Goal: Information Seeking & Learning: Check status

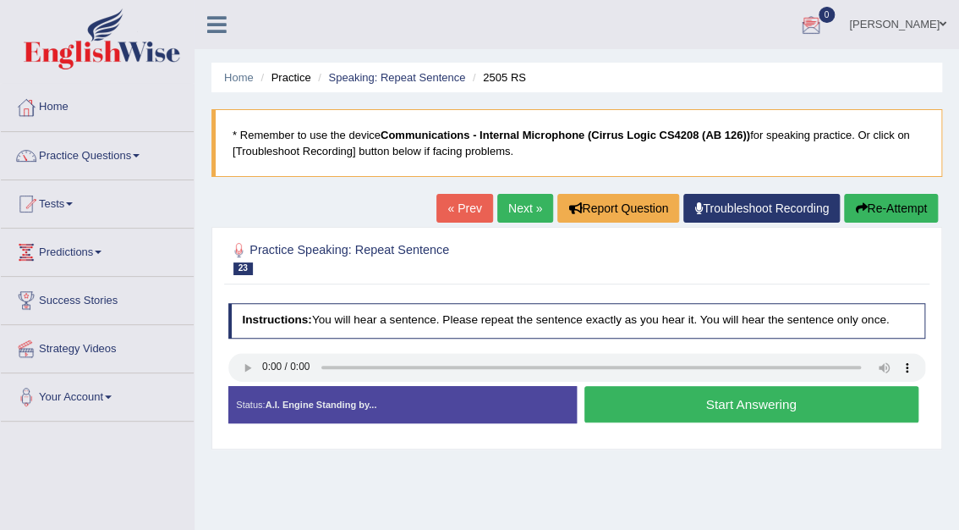
click at [824, 23] on div at bounding box center [811, 25] width 25 height 25
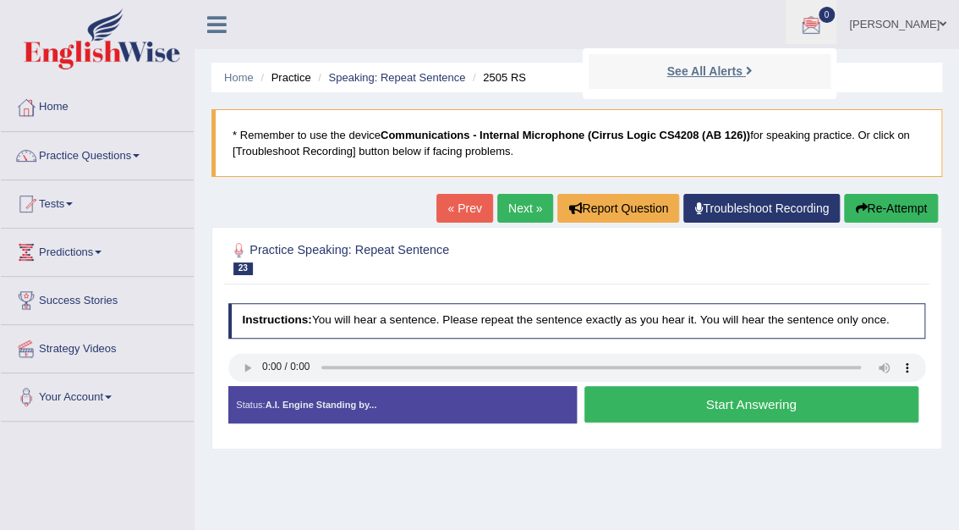
click at [742, 73] on strong "See All Alerts" at bounding box center [704, 71] width 75 height 14
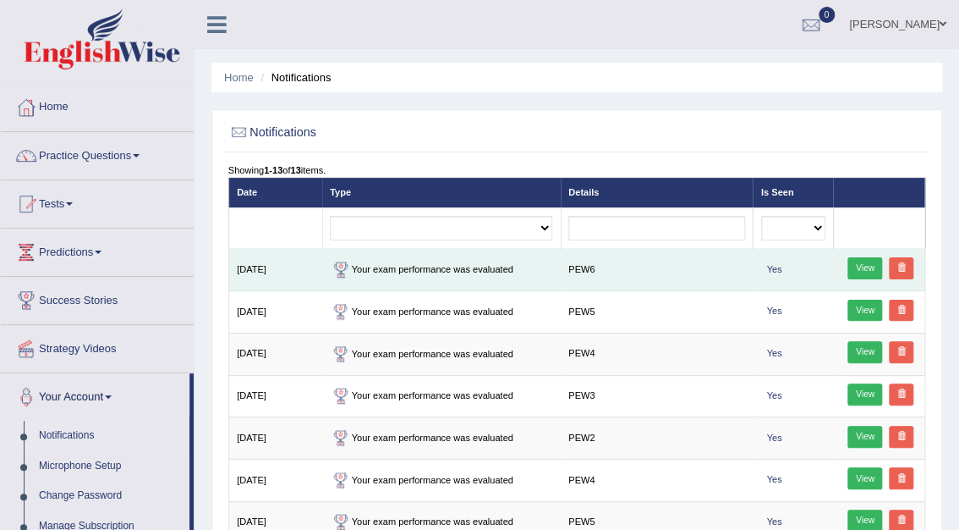
click at [867, 266] on link "View" at bounding box center [865, 268] width 35 height 22
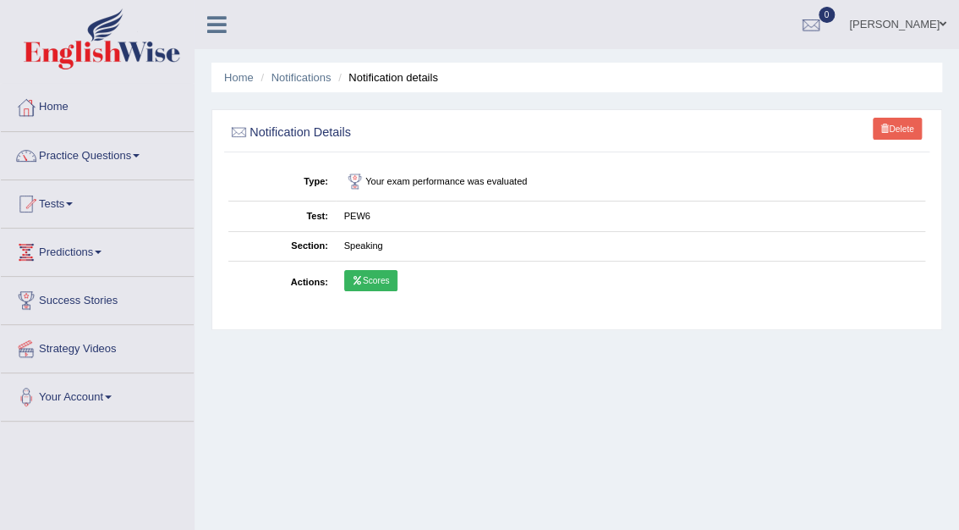
click at [380, 284] on link "Scores" at bounding box center [370, 281] width 53 height 22
click at [54, 105] on link "Home" at bounding box center [97, 105] width 193 height 42
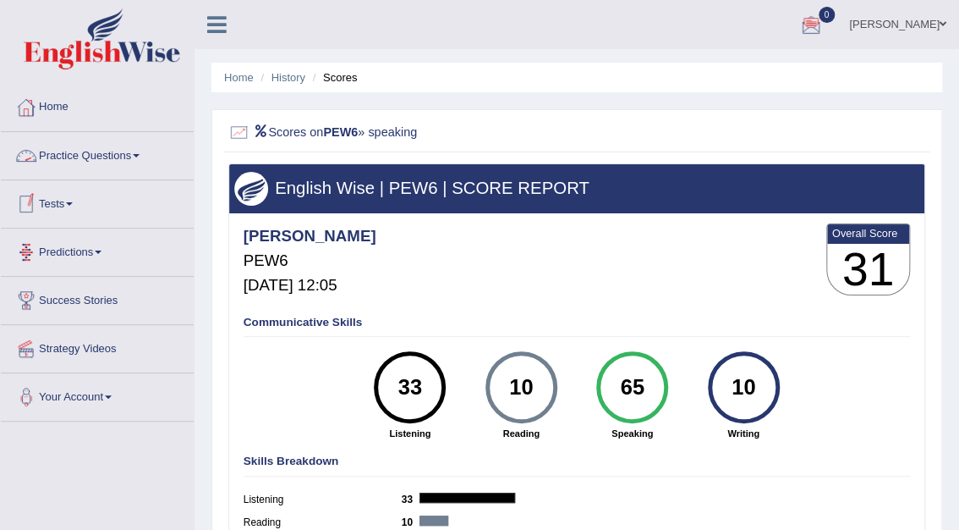
click at [77, 152] on link "Practice Questions" at bounding box center [97, 153] width 193 height 42
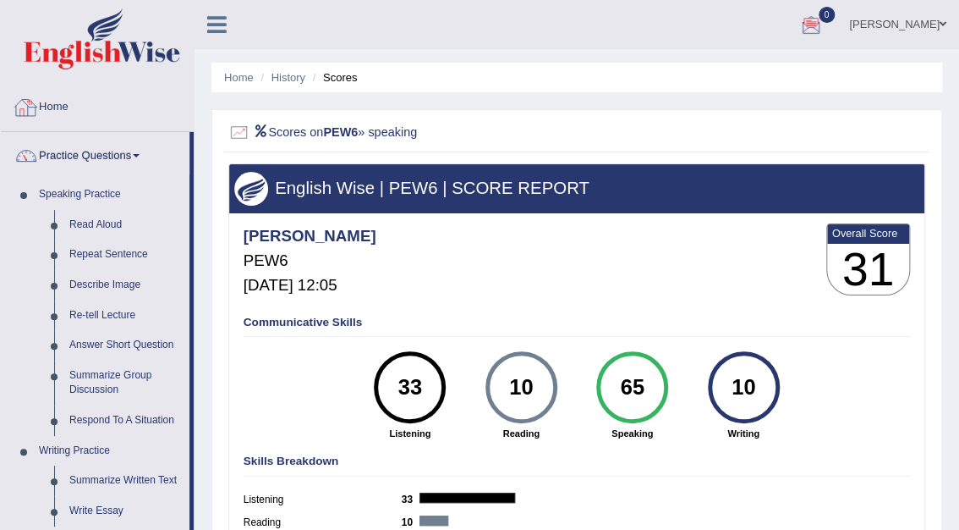
click at [56, 108] on link "Home" at bounding box center [97, 105] width 193 height 42
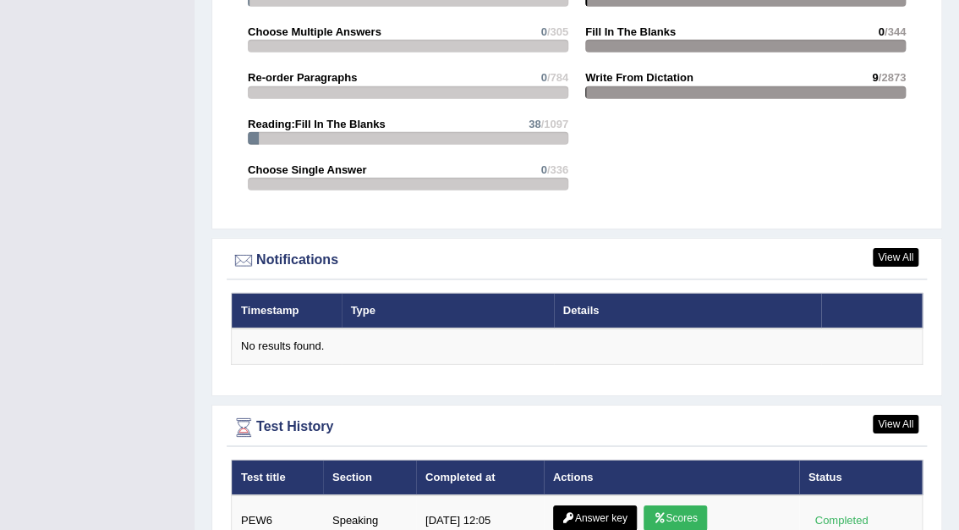
scroll to position [1870, 0]
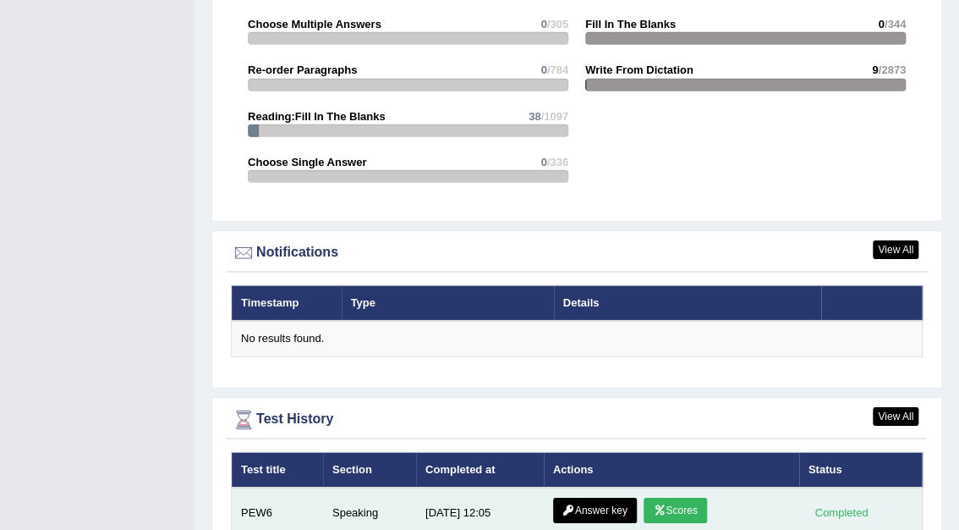
click at [601, 497] on link "Answer key" at bounding box center [595, 509] width 84 height 25
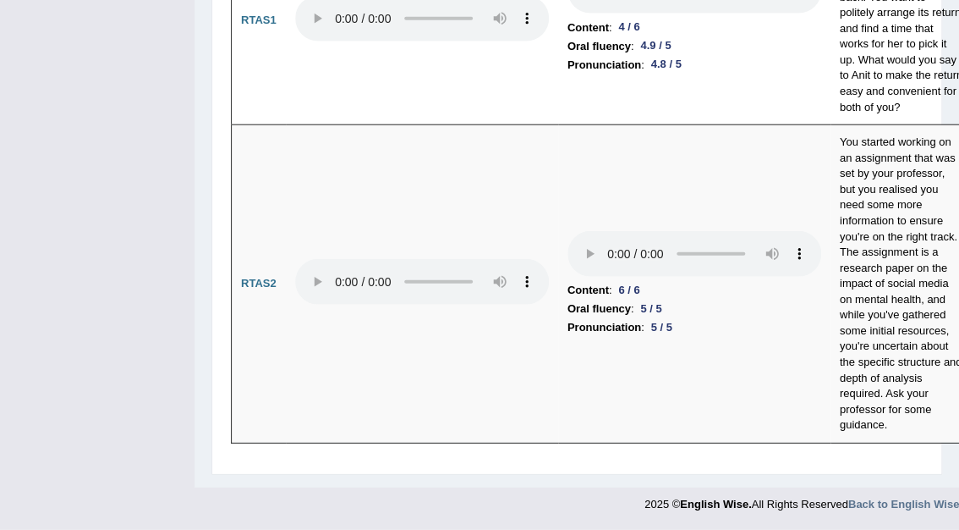
scroll to position [9596, 0]
drag, startPoint x: 958, startPoint y: 491, endPoint x: 717, endPoint y: 460, distance: 243.0
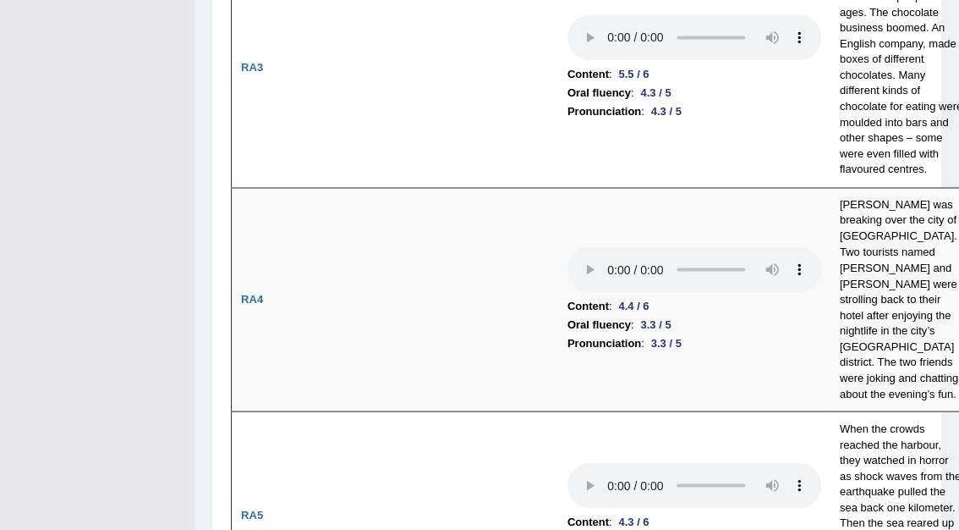
scroll to position [30, 0]
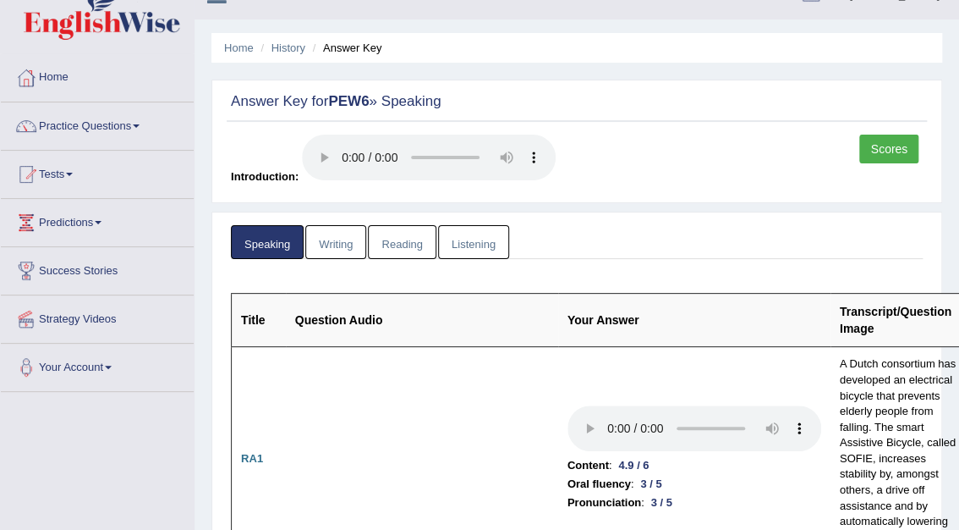
drag, startPoint x: 964, startPoint y: 21, endPoint x: 589, endPoint y: 39, distance: 376.0
click at [589, 39] on ul "Home History Answer Key" at bounding box center [576, 48] width 731 height 30
click at [335, 240] on link "Writing" at bounding box center [335, 242] width 61 height 35
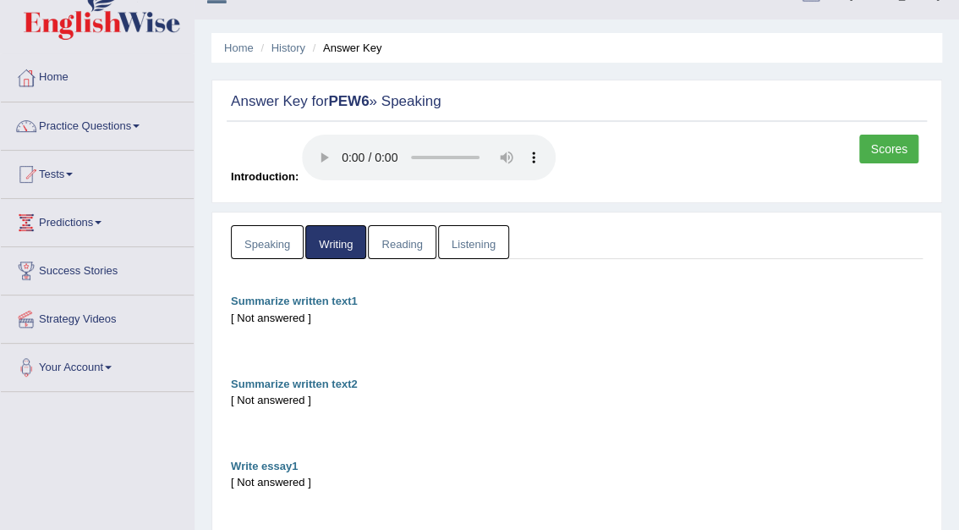
click at [402, 247] on link "Reading" at bounding box center [402, 242] width 68 height 35
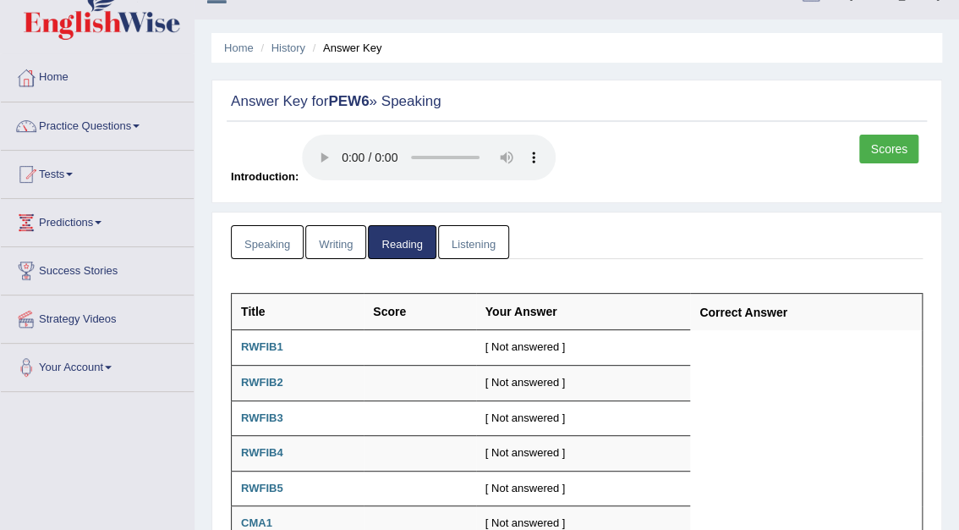
click at [457, 247] on link "Listening" at bounding box center [473, 242] width 71 height 35
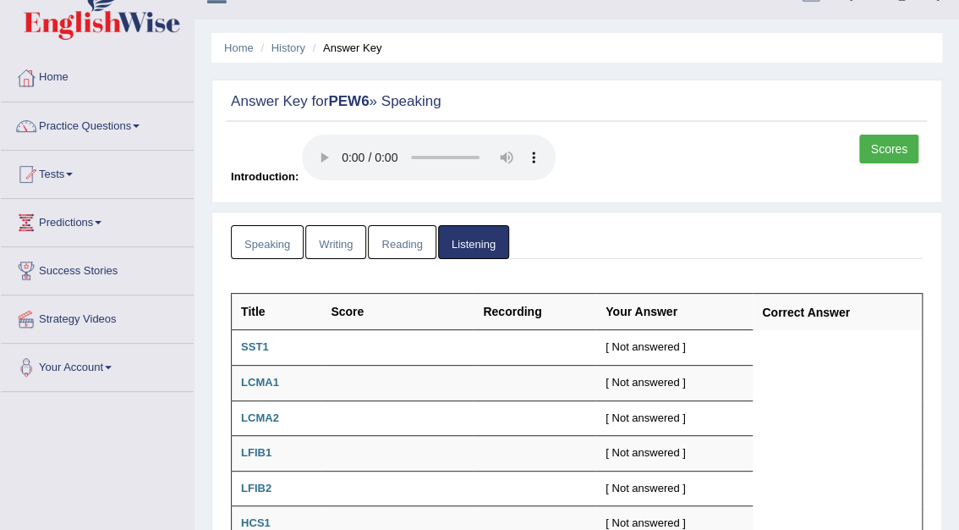
click at [279, 247] on link "Speaking" at bounding box center [267, 242] width 73 height 35
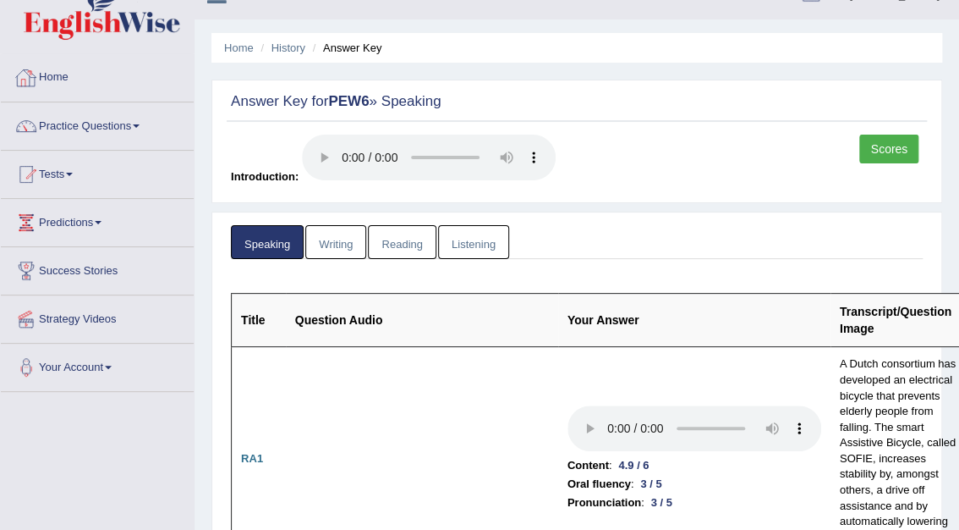
click at [63, 80] on link "Home" at bounding box center [97, 75] width 193 height 42
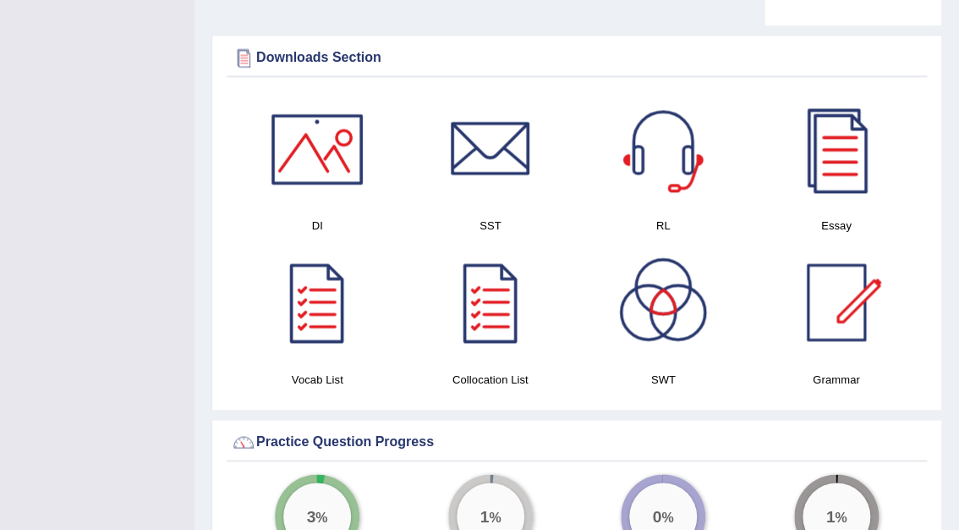
scroll to position [872, 0]
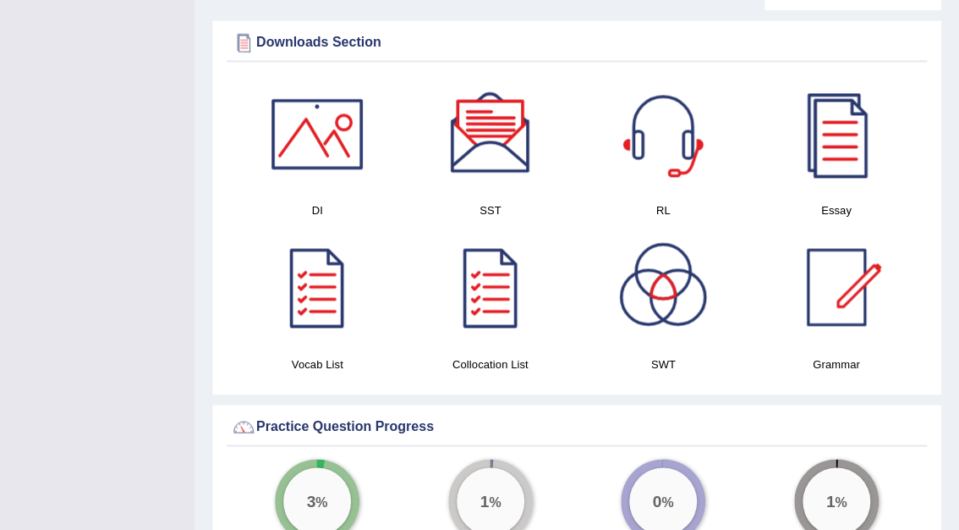
click at [321, 129] on div at bounding box center [317, 133] width 118 height 118
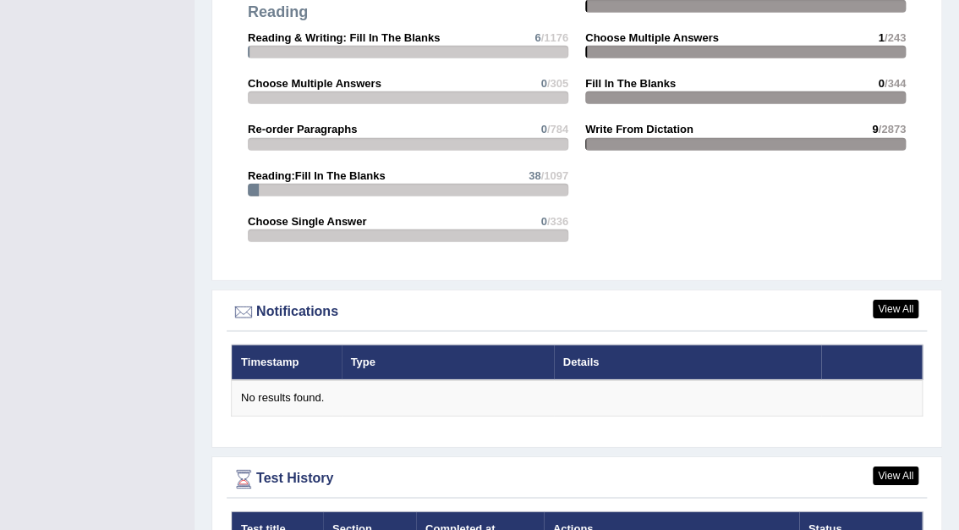
scroll to position [0, 0]
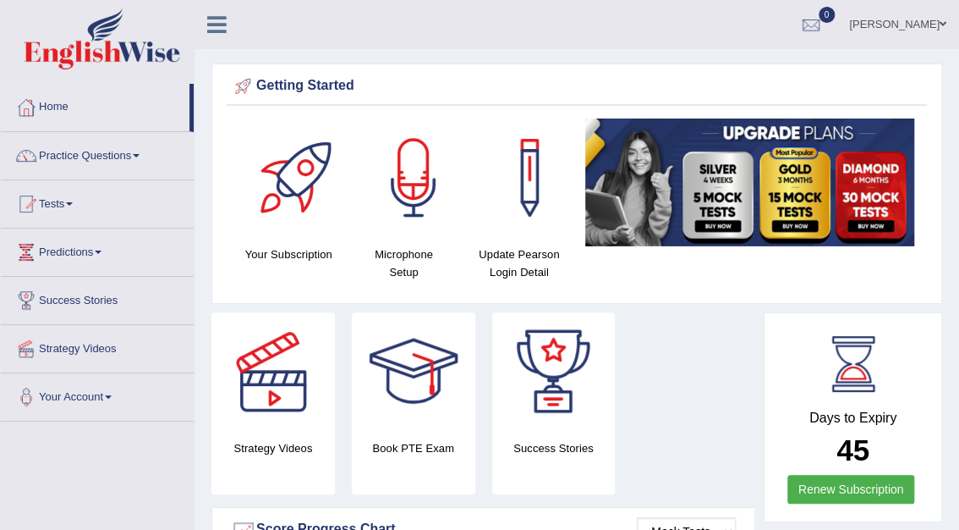
click at [285, 43] on div "Mohita Negi Toggle navigation Username: Mohita Access Type: Online Subscription…" at bounding box center [577, 24] width 765 height 49
click at [220, 24] on icon at bounding box center [216, 25] width 19 height 22
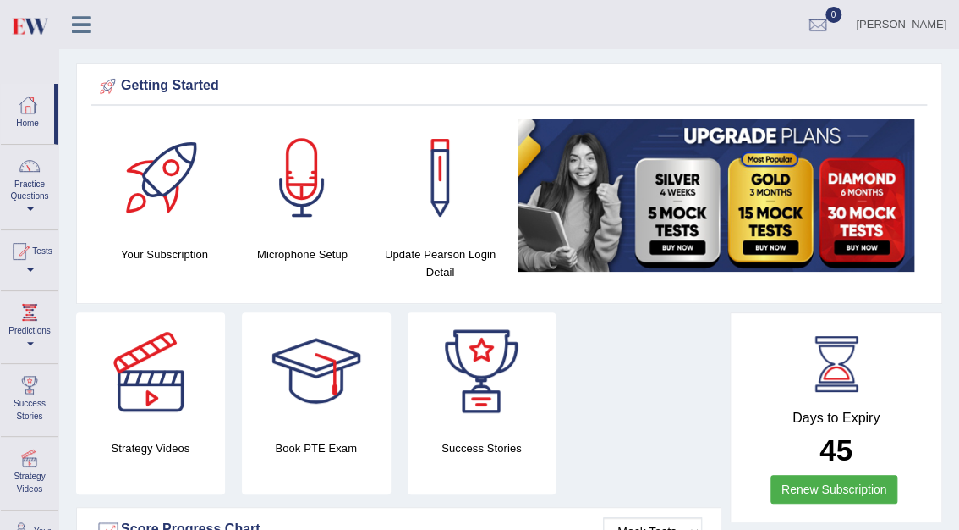
click at [82, 17] on icon at bounding box center [81, 25] width 19 height 22
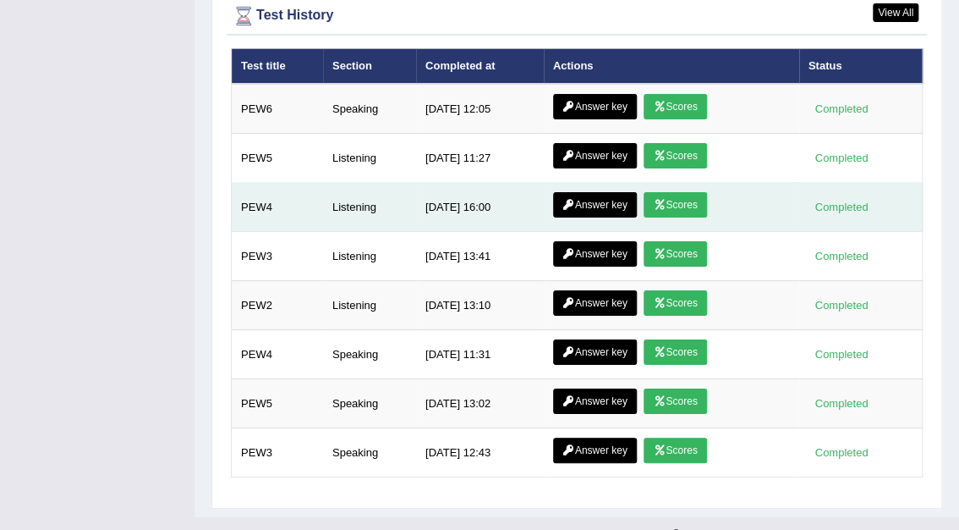
scroll to position [2274, 0]
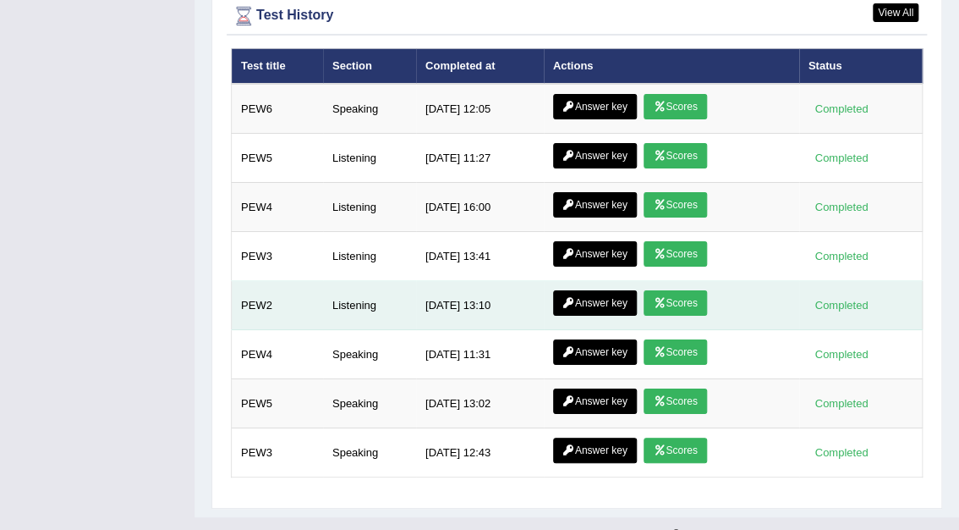
click at [671, 290] on link "Scores" at bounding box center [675, 302] width 63 height 25
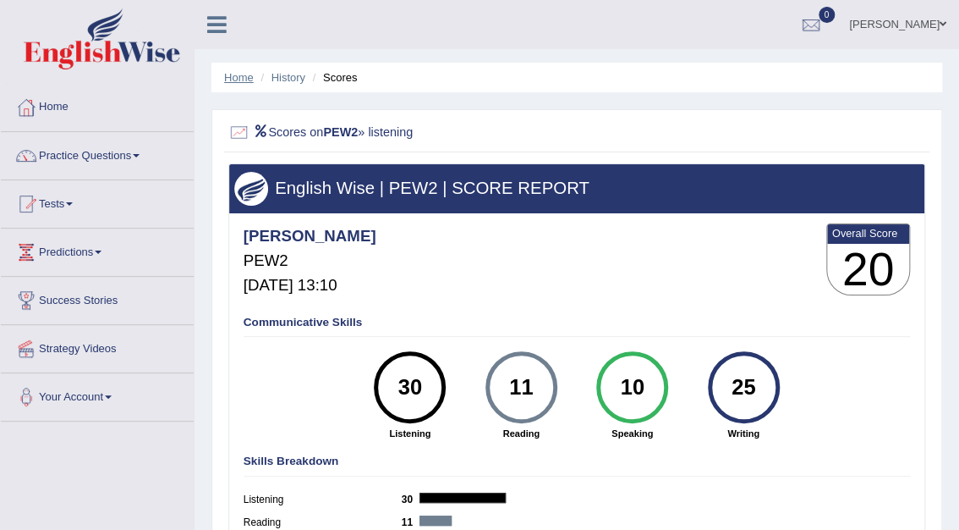
click at [237, 80] on link "Home" at bounding box center [239, 77] width 30 height 13
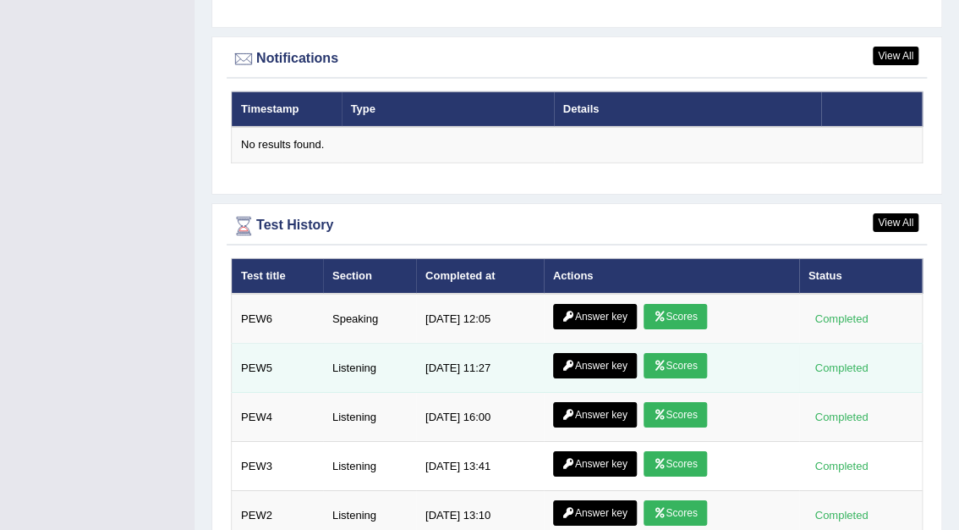
scroll to position [2274, 0]
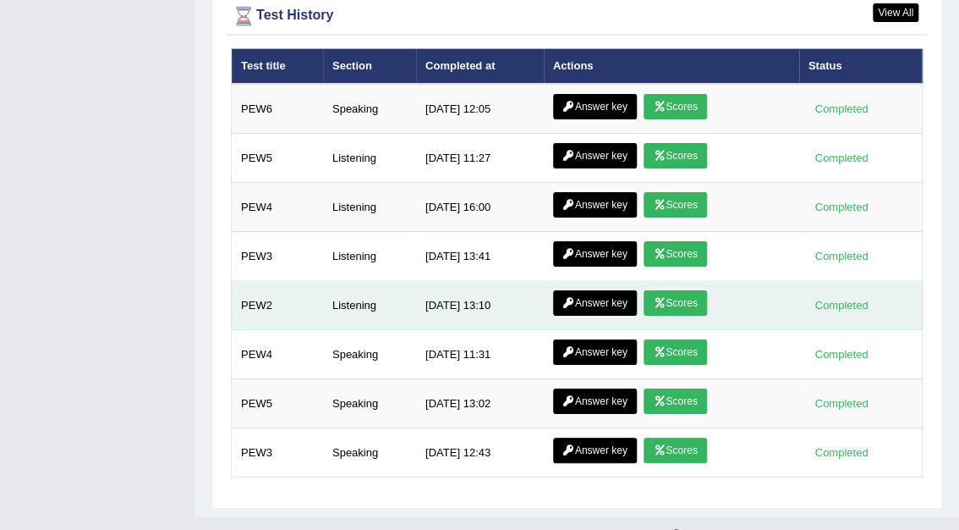
click at [573, 290] on link "Answer key" at bounding box center [595, 302] width 84 height 25
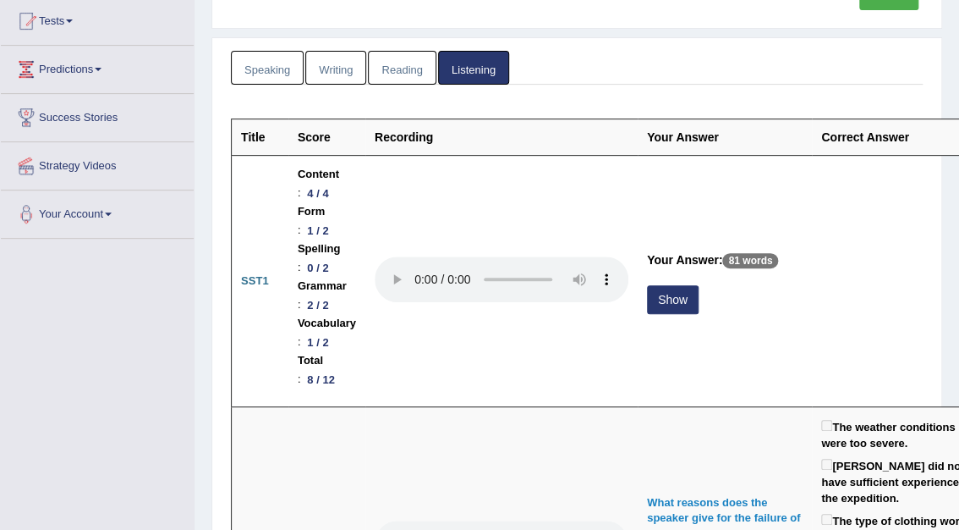
scroll to position [203, 0]
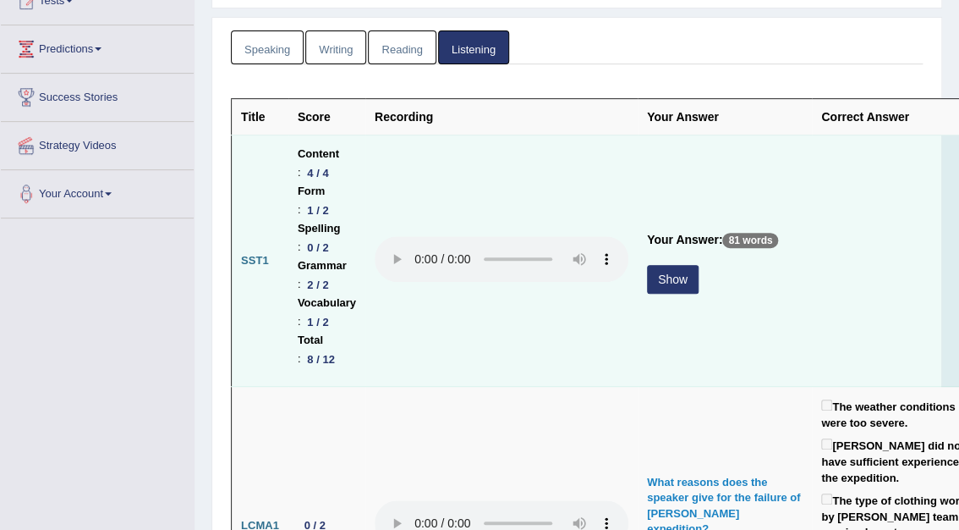
click at [670, 272] on button "Show" at bounding box center [673, 279] width 52 height 29
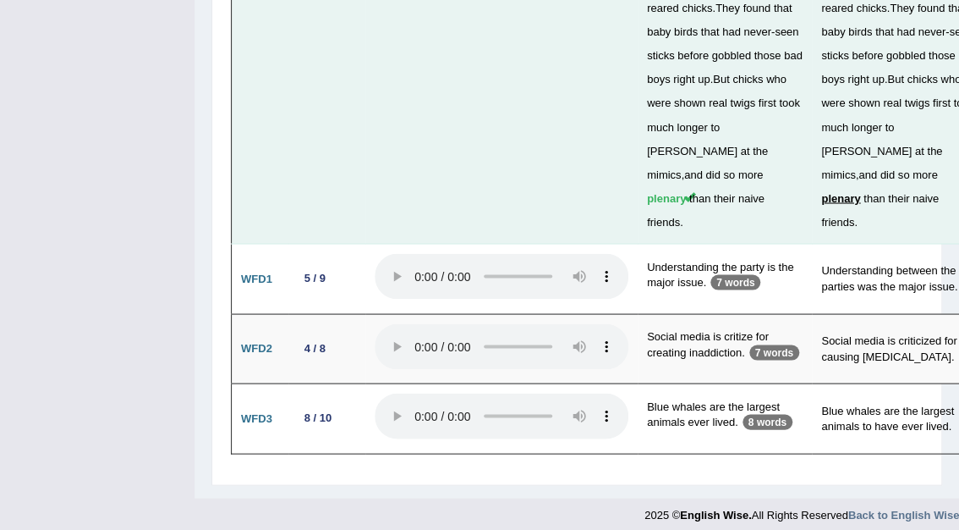
scroll to position [6034, 0]
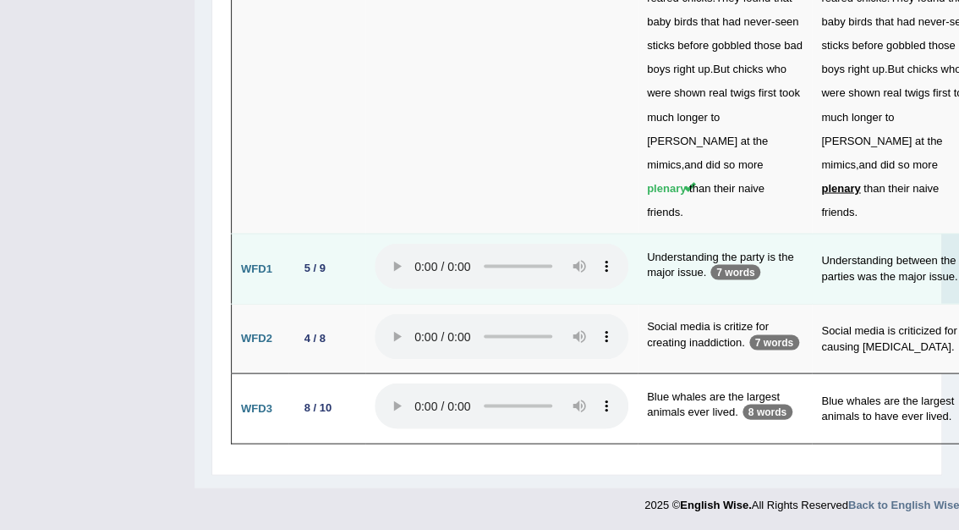
click at [326, 277] on td "5 / 9" at bounding box center [326, 268] width 77 height 70
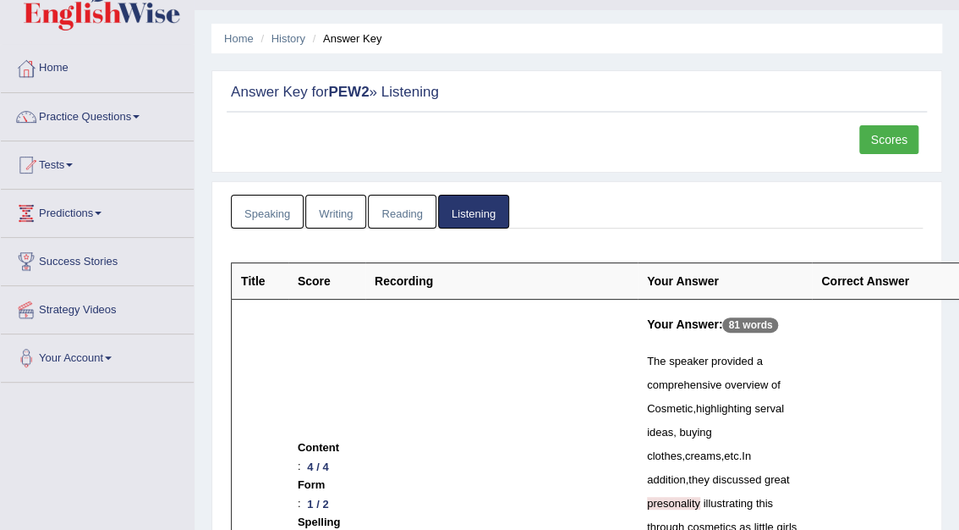
scroll to position [0, 0]
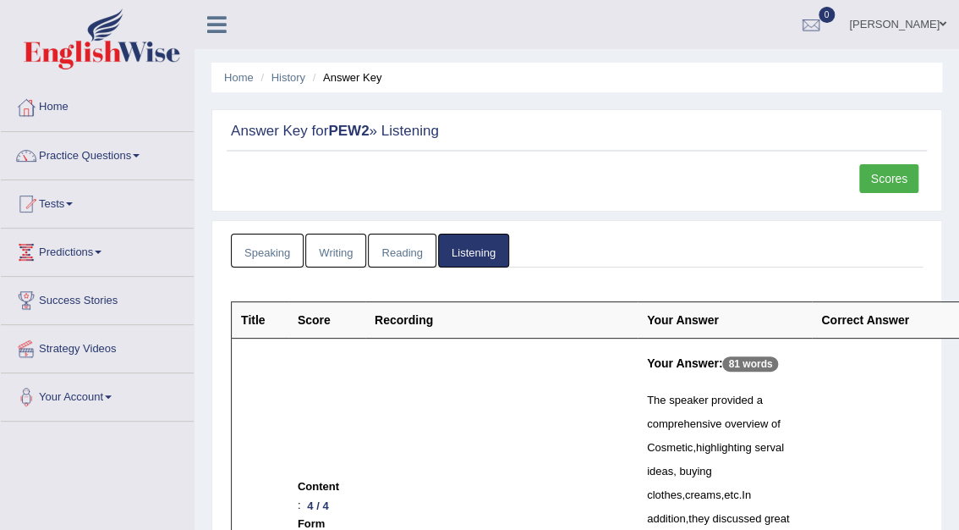
click at [235, 68] on ul "Home History Answer Key" at bounding box center [576, 78] width 731 height 30
click at [235, 73] on link "Home" at bounding box center [239, 77] width 30 height 13
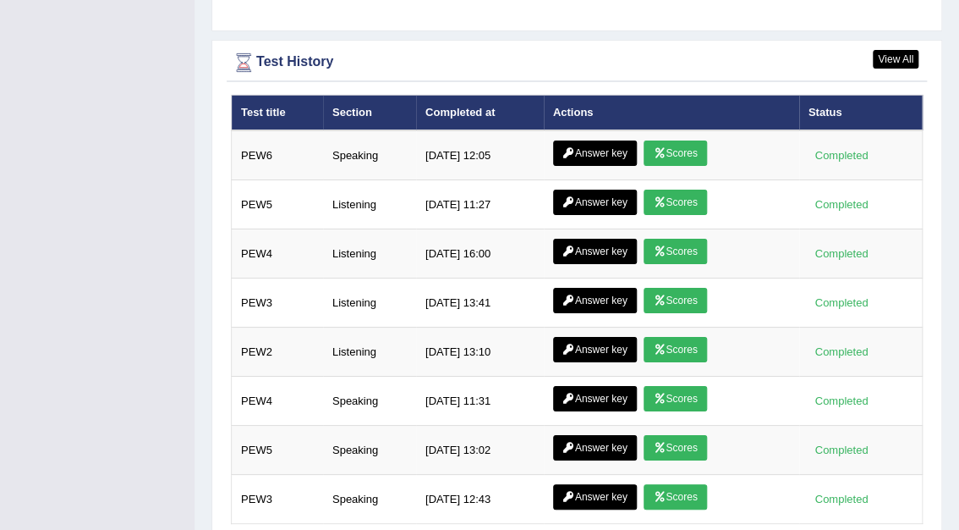
scroll to position [2274, 0]
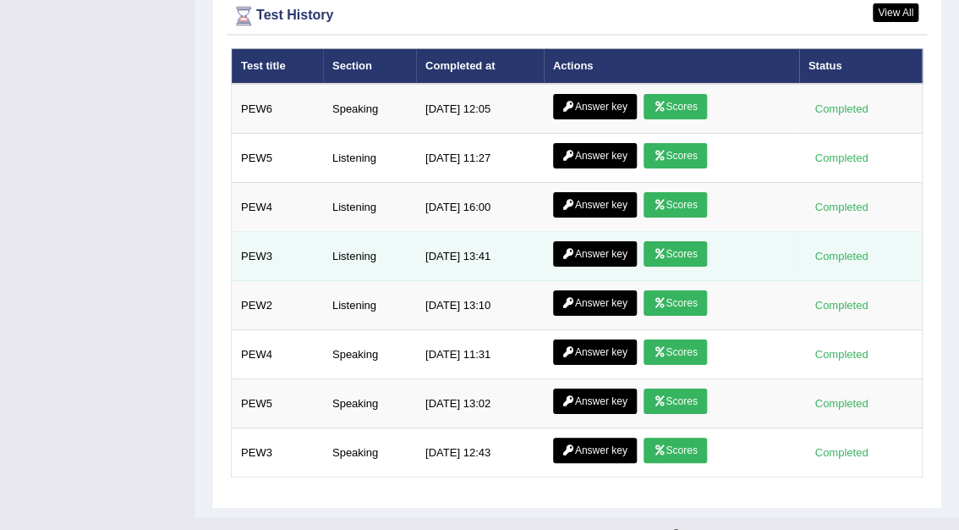
click at [677, 241] on link "Scores" at bounding box center [675, 253] width 63 height 25
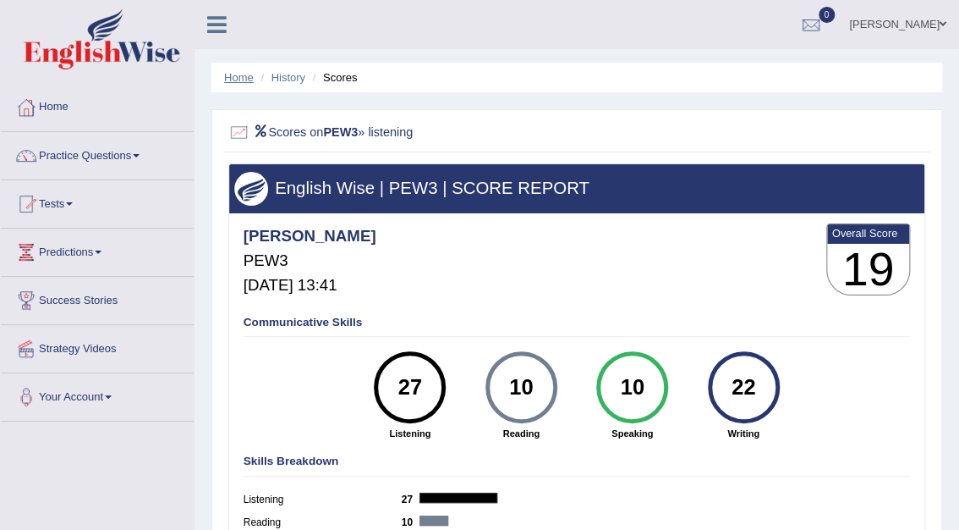
click at [235, 75] on link "Home" at bounding box center [239, 77] width 30 height 13
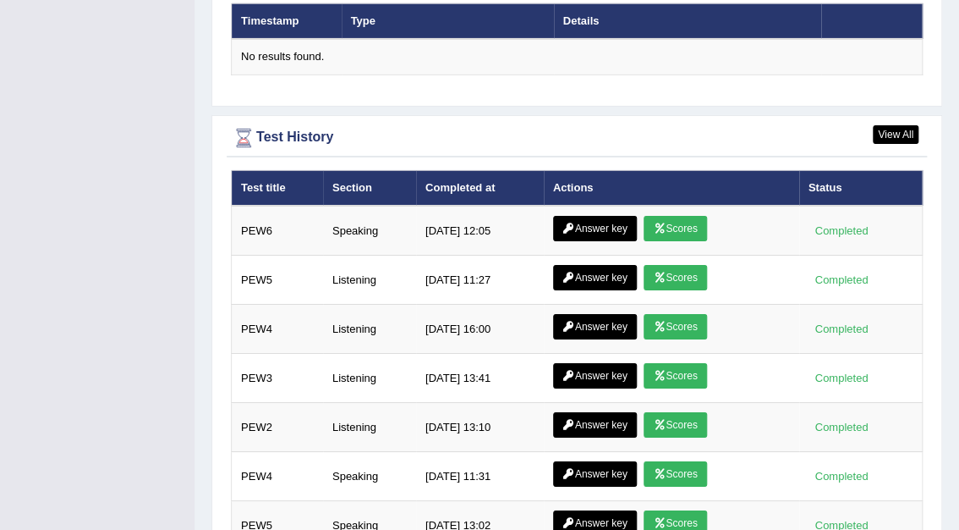
scroll to position [2274, 0]
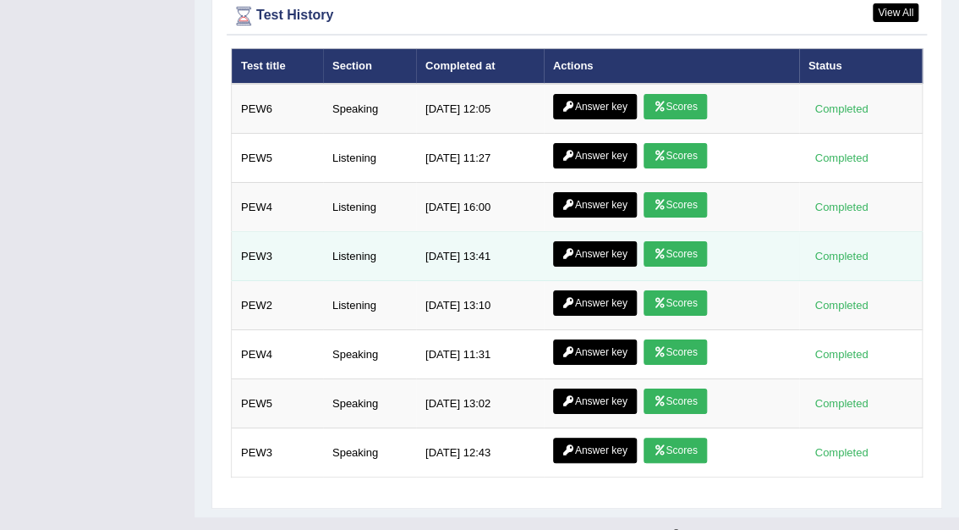
click at [588, 241] on link "Answer key" at bounding box center [595, 253] width 84 height 25
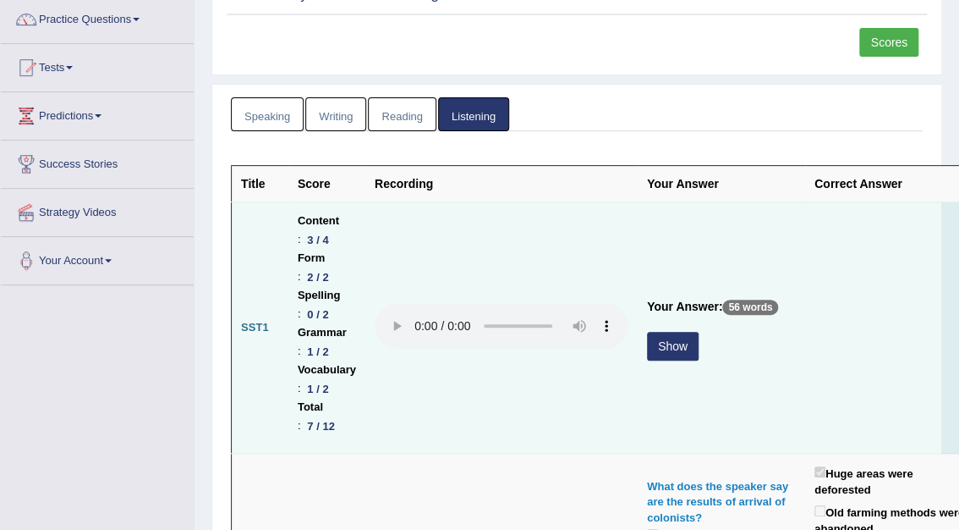
scroll to position [135, 0]
click at [664, 342] on button "Show" at bounding box center [673, 346] width 52 height 29
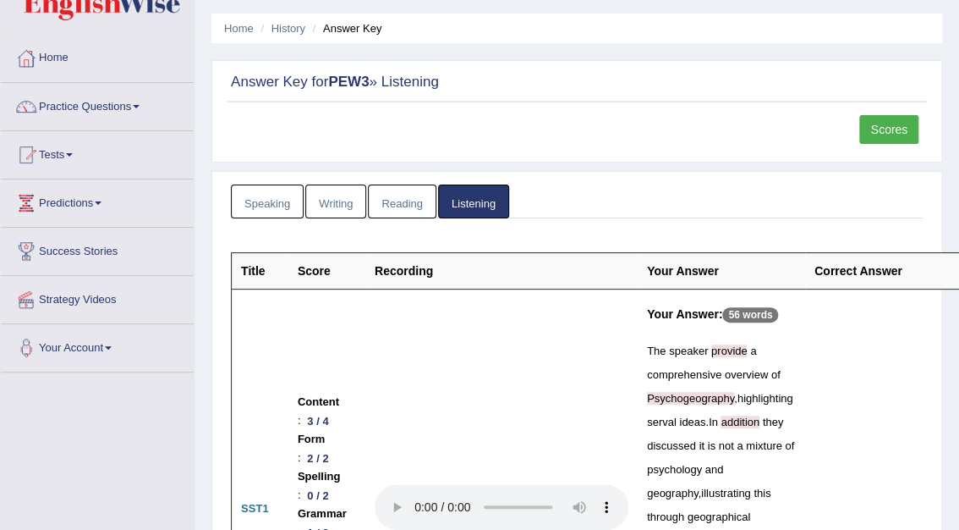
scroll to position [0, 0]
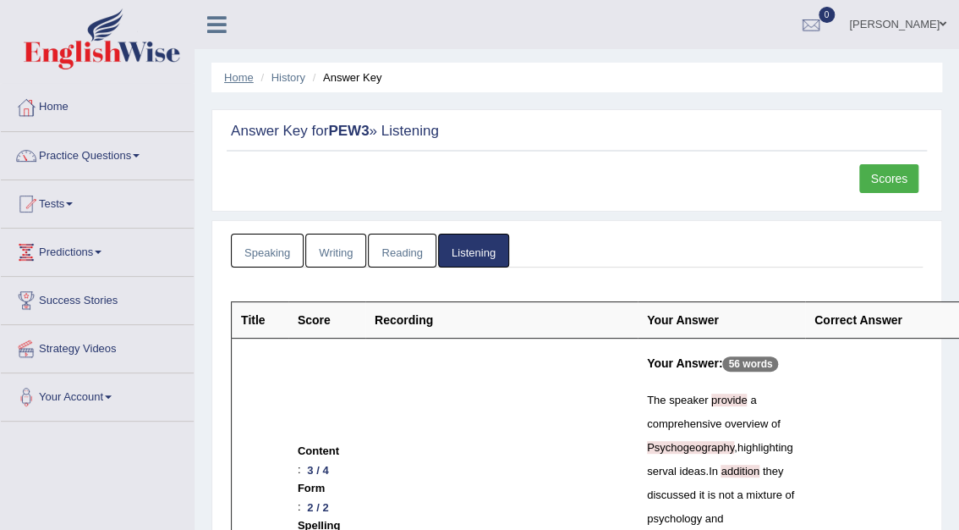
click at [235, 78] on link "Home" at bounding box center [239, 77] width 30 height 13
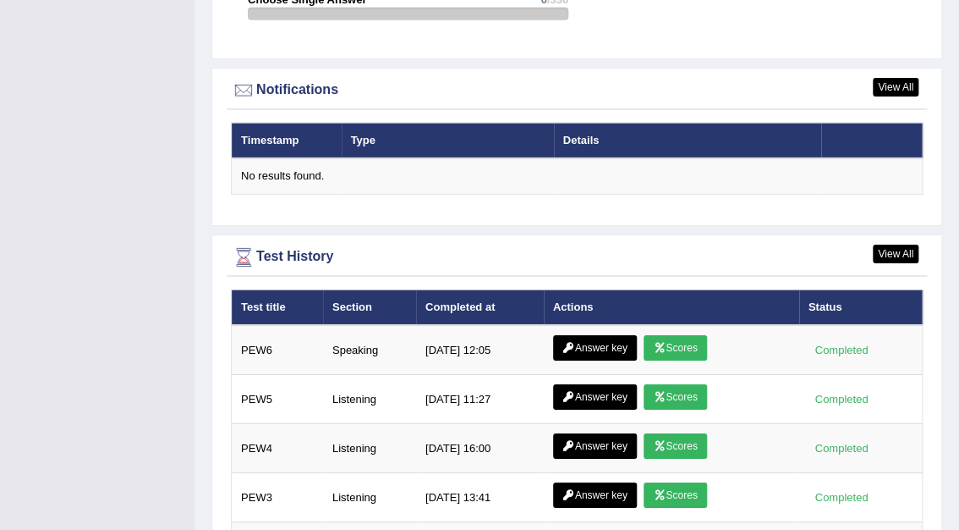
scroll to position [2250, 0]
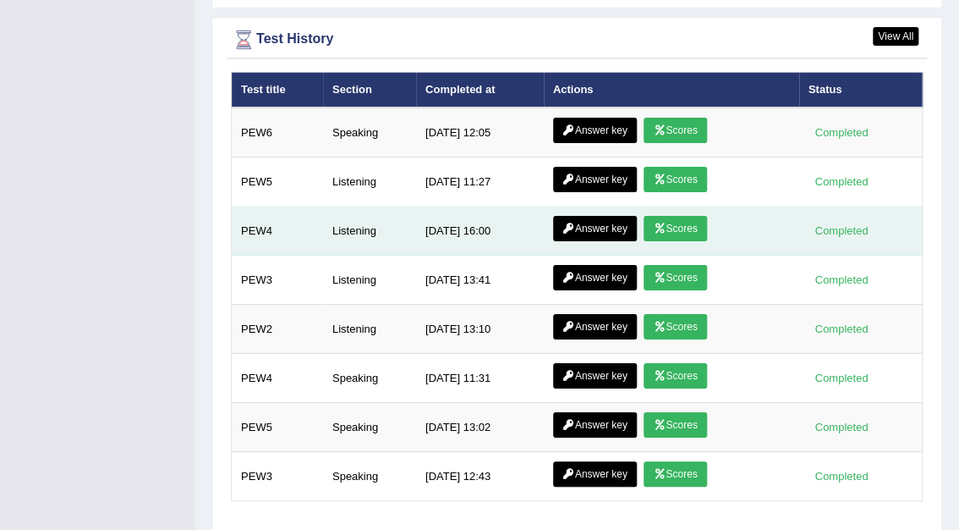
click at [664, 216] on link "Scores" at bounding box center [675, 228] width 63 height 25
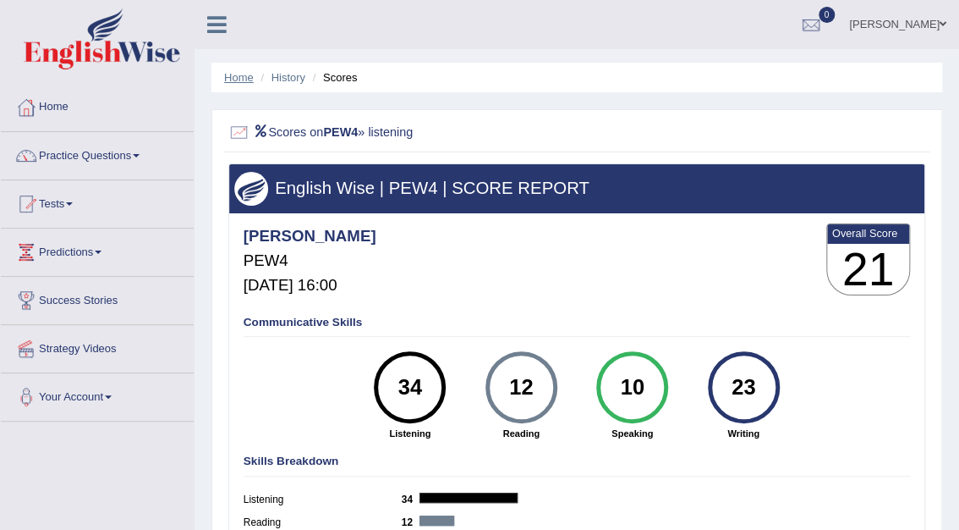
click at [233, 74] on link "Home" at bounding box center [239, 77] width 30 height 13
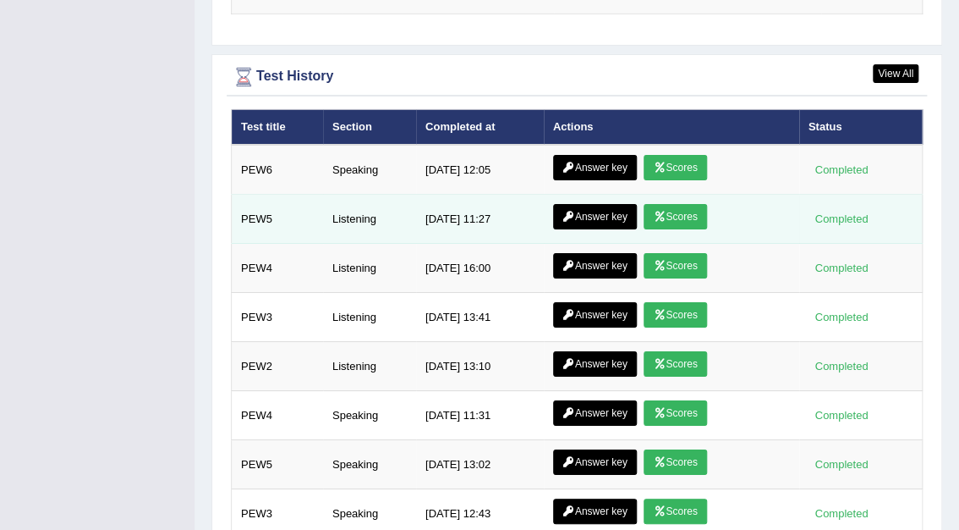
scroll to position [2274, 0]
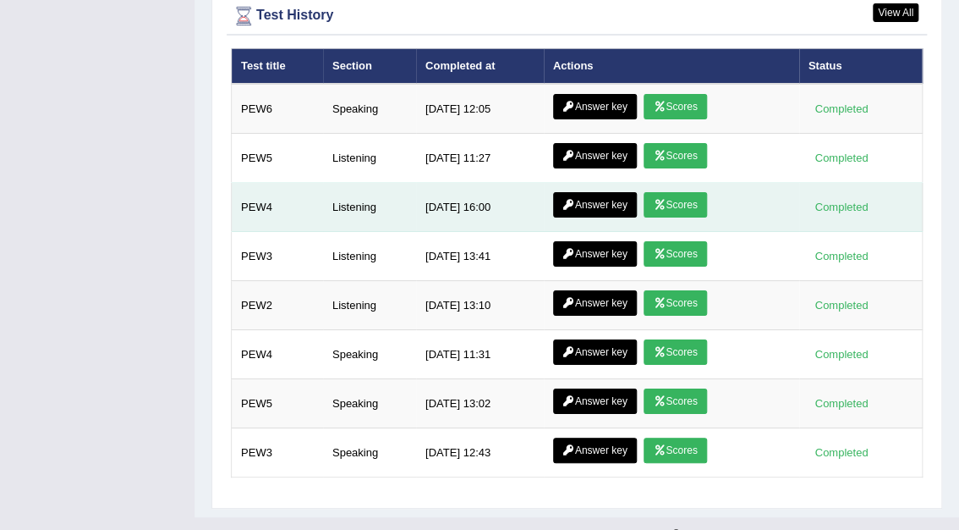
click at [582, 192] on link "Answer key" at bounding box center [595, 204] width 84 height 25
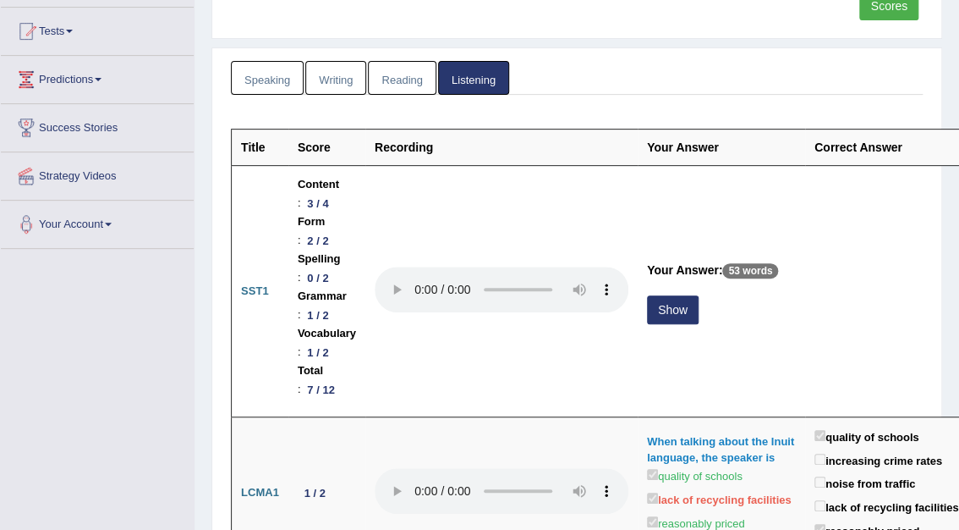
scroll to position [203, 0]
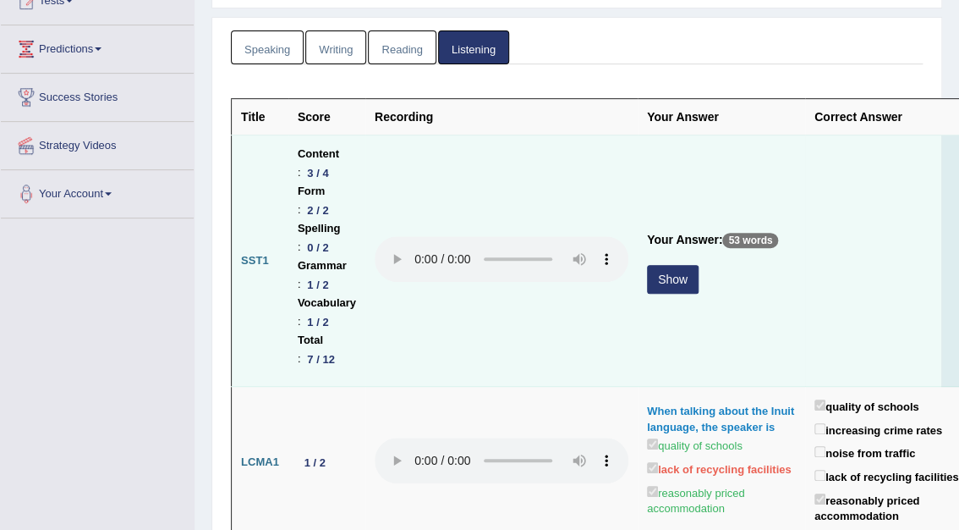
click at [658, 274] on button "Show" at bounding box center [673, 279] width 52 height 29
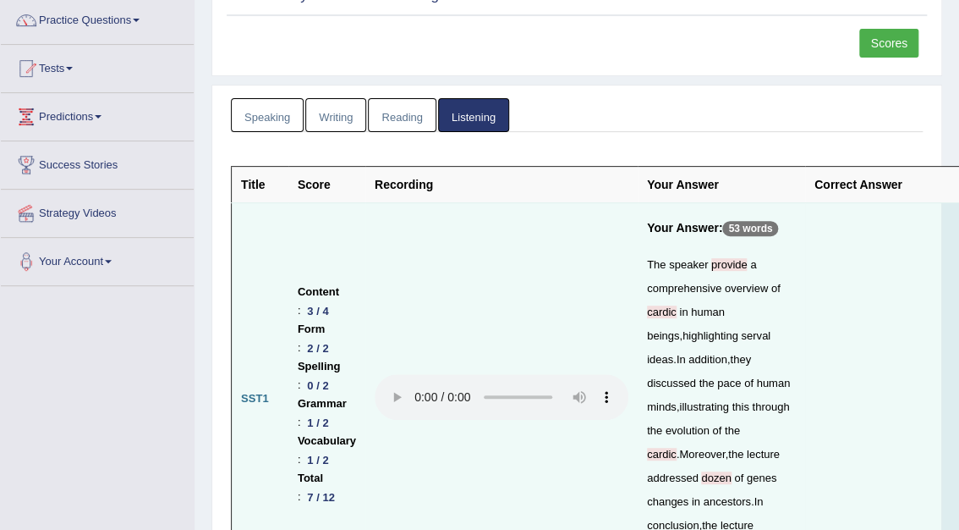
scroll to position [0, 0]
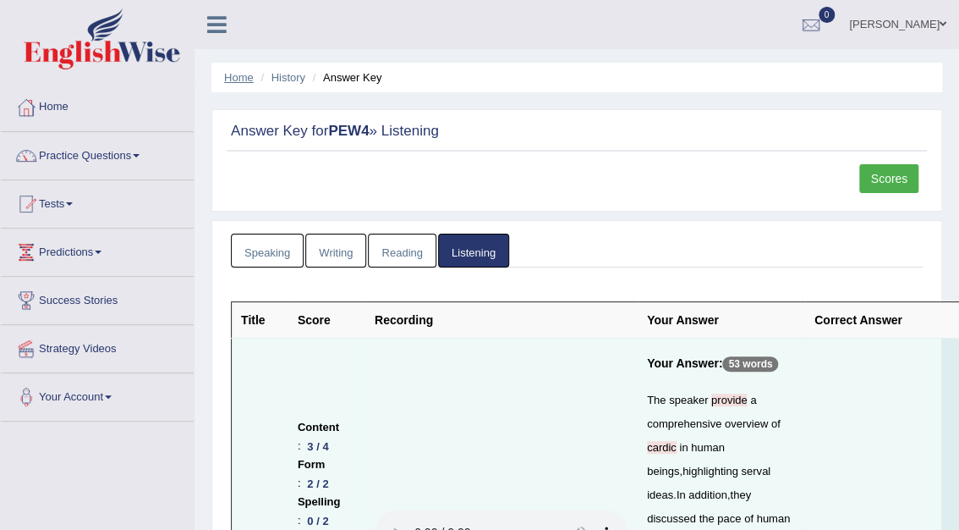
click at [231, 73] on link "Home" at bounding box center [239, 77] width 30 height 13
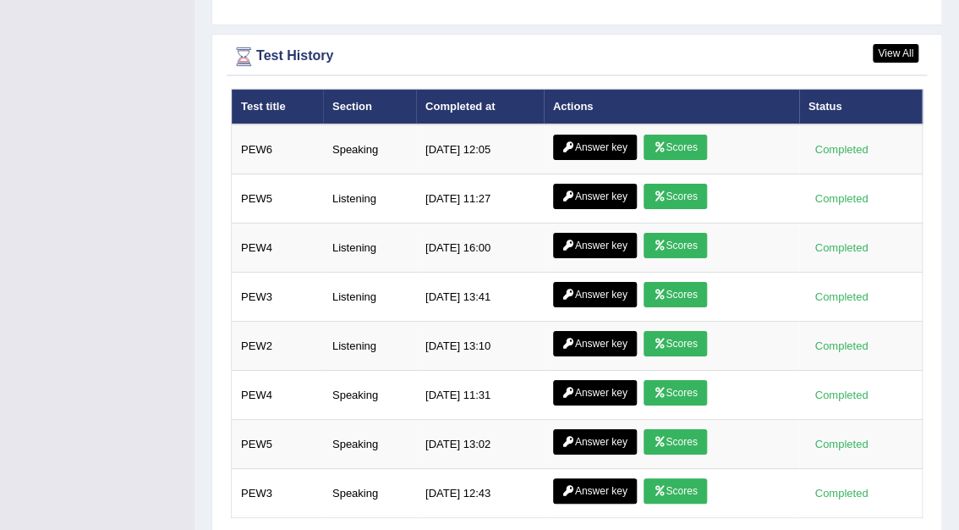
scroll to position [2274, 0]
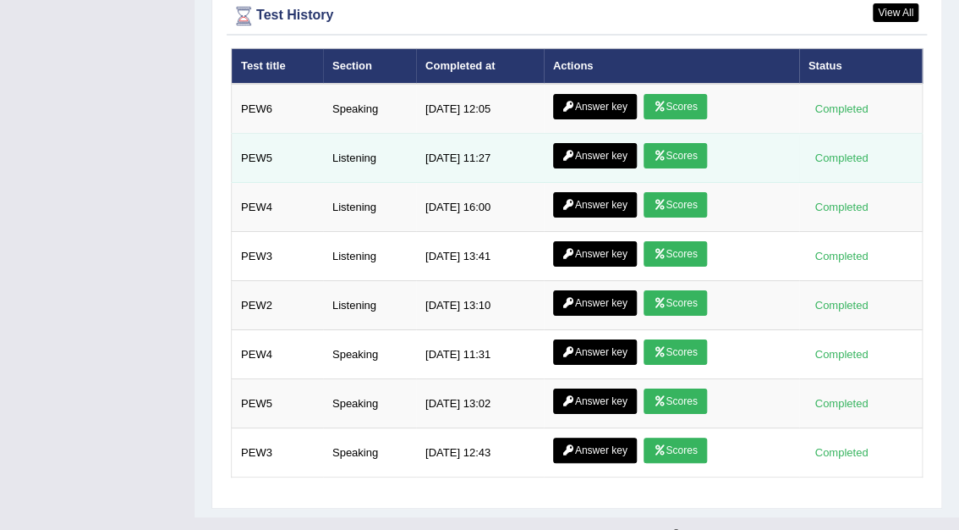
click at [685, 143] on link "Scores" at bounding box center [675, 155] width 63 height 25
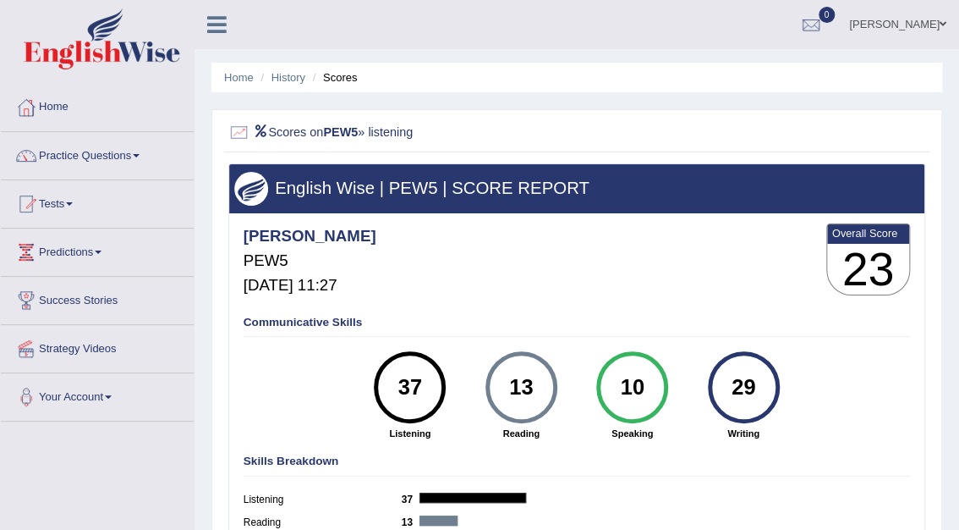
click at [240, 67] on ul "Home History Scores" at bounding box center [576, 78] width 731 height 30
click at [240, 72] on link "Home" at bounding box center [239, 77] width 30 height 13
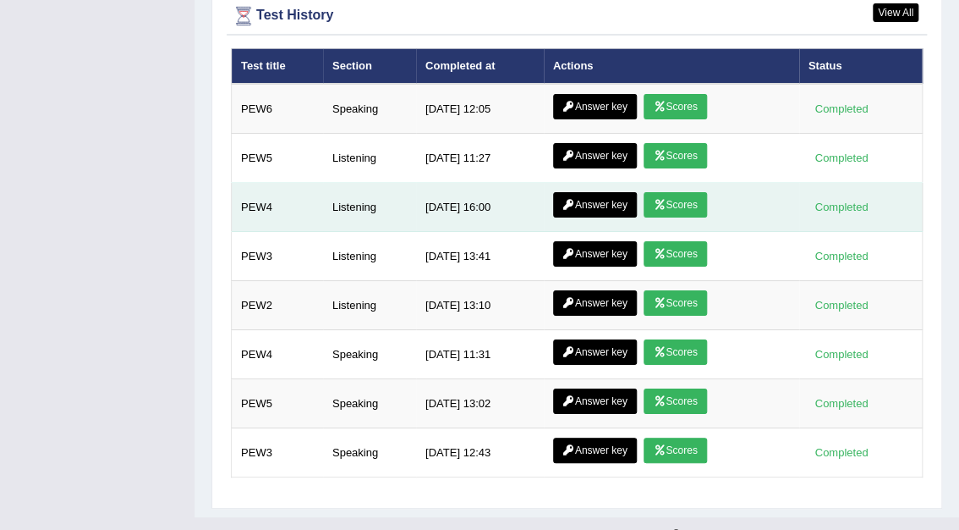
scroll to position [2274, 0]
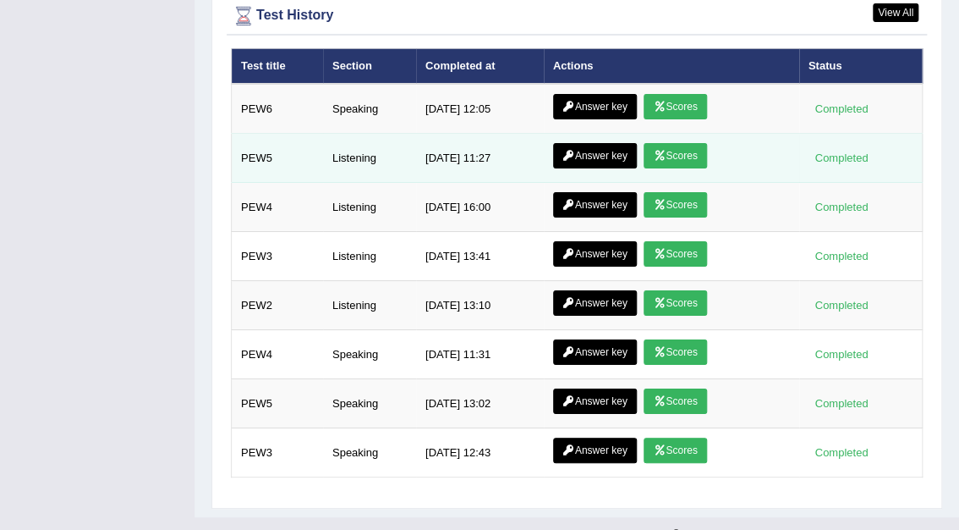
click at [603, 143] on link "Answer key" at bounding box center [595, 155] width 84 height 25
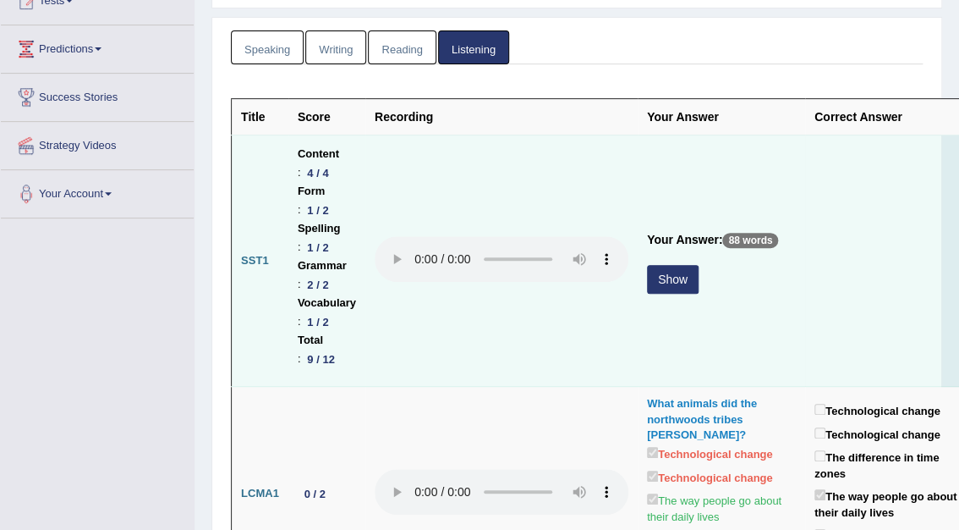
click at [656, 278] on button "Show" at bounding box center [673, 279] width 52 height 29
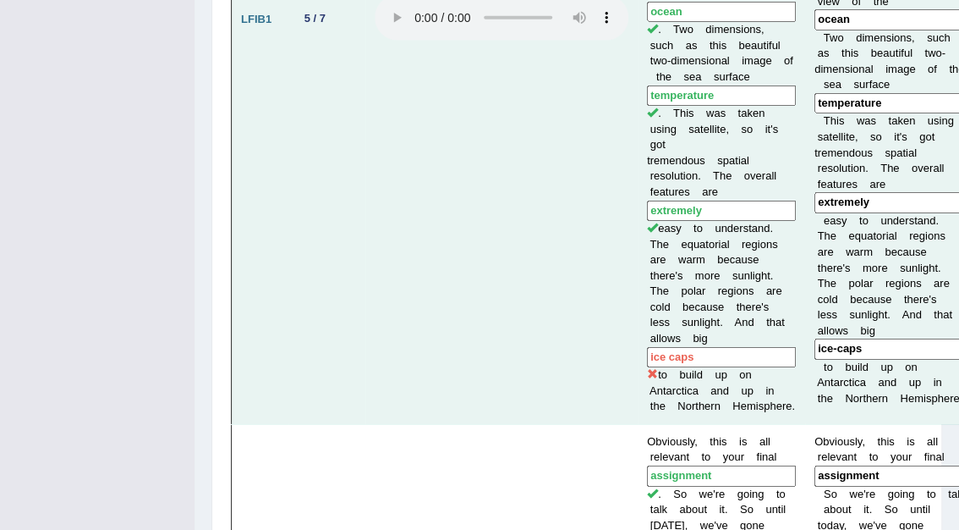
scroll to position [1827, 0]
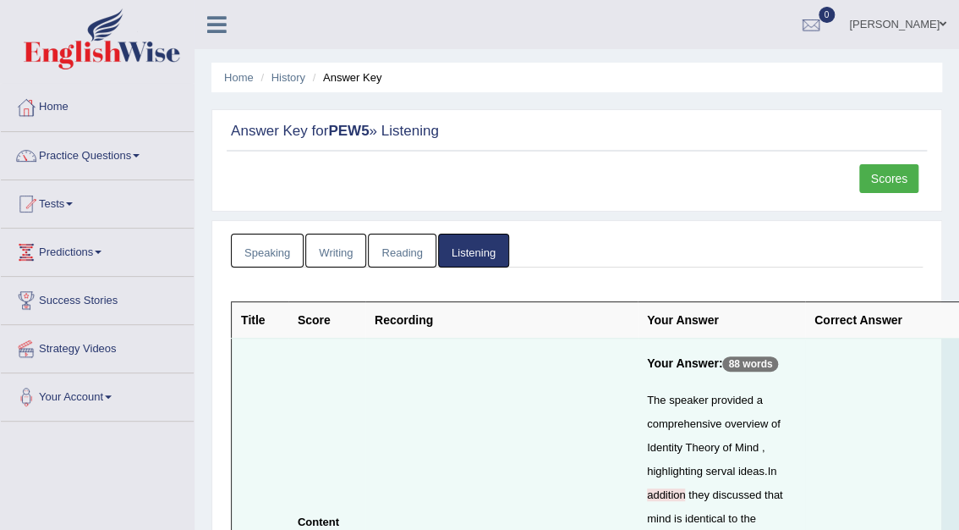
scroll to position [0, 0]
click at [240, 80] on link "Home" at bounding box center [239, 77] width 30 height 13
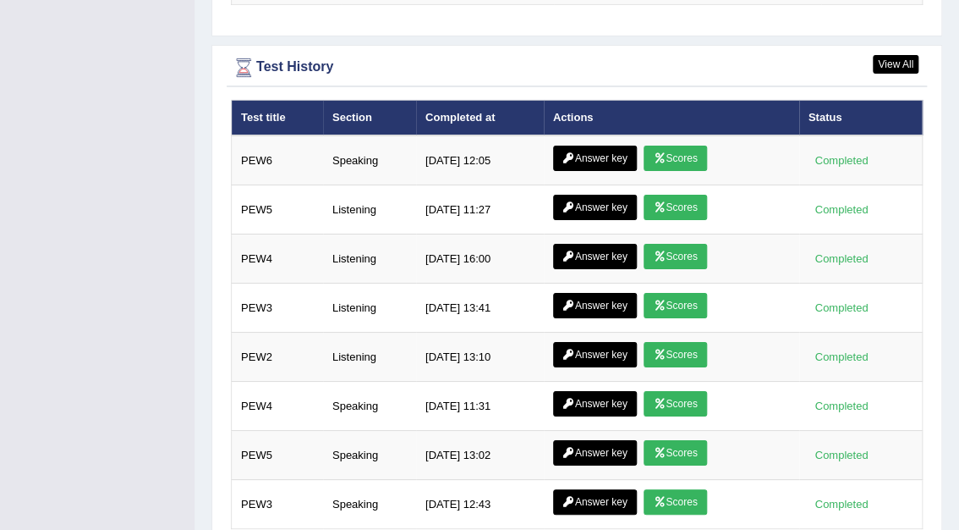
scroll to position [2274, 0]
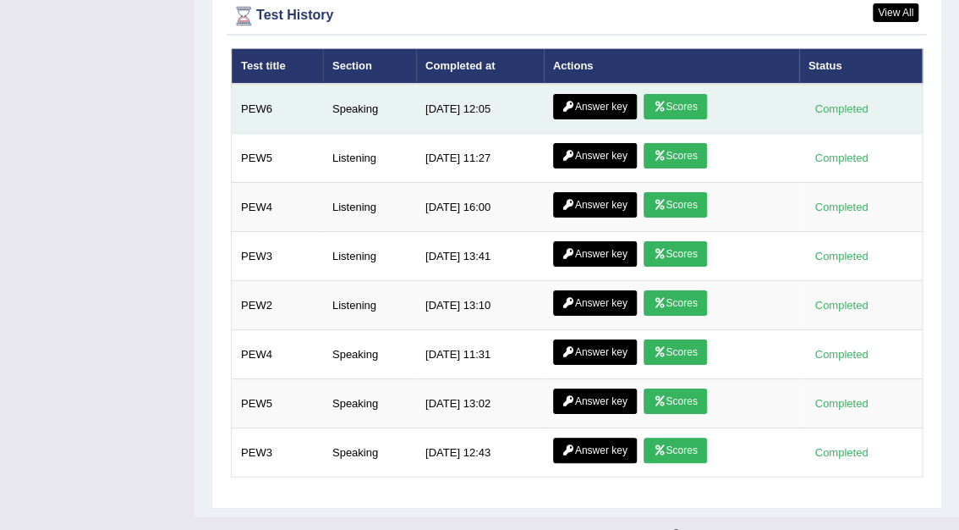
click at [672, 94] on link "Scores" at bounding box center [675, 106] width 63 height 25
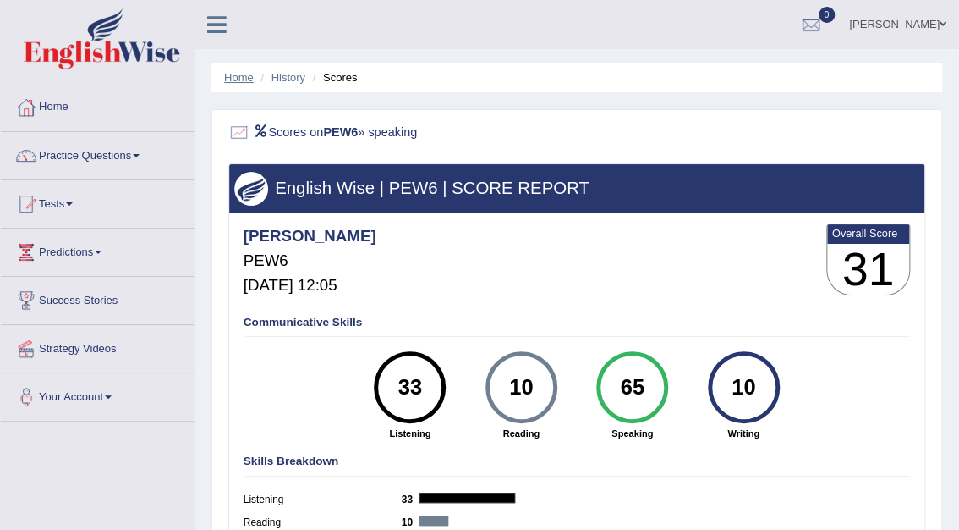
click at [247, 76] on link "Home" at bounding box center [239, 77] width 30 height 13
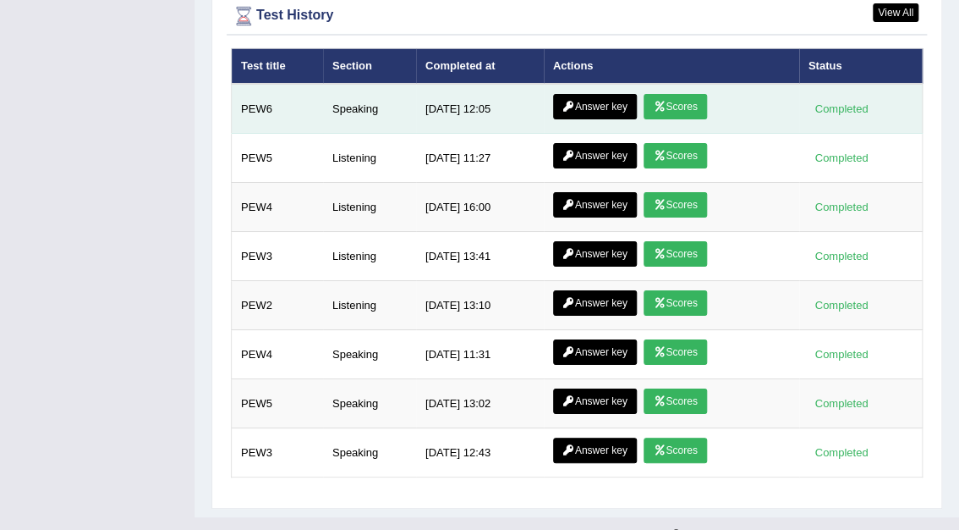
click at [577, 94] on link "Answer key" at bounding box center [595, 106] width 84 height 25
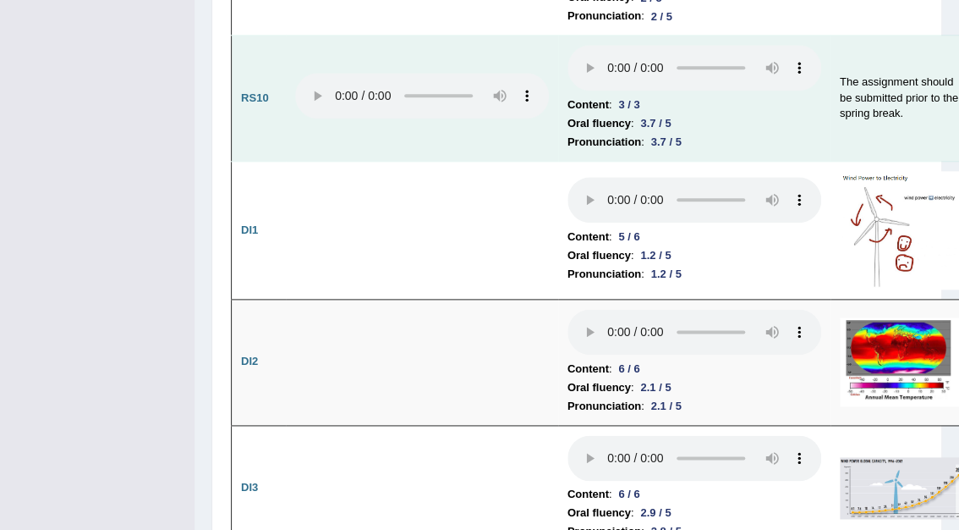
scroll to position [3045, 0]
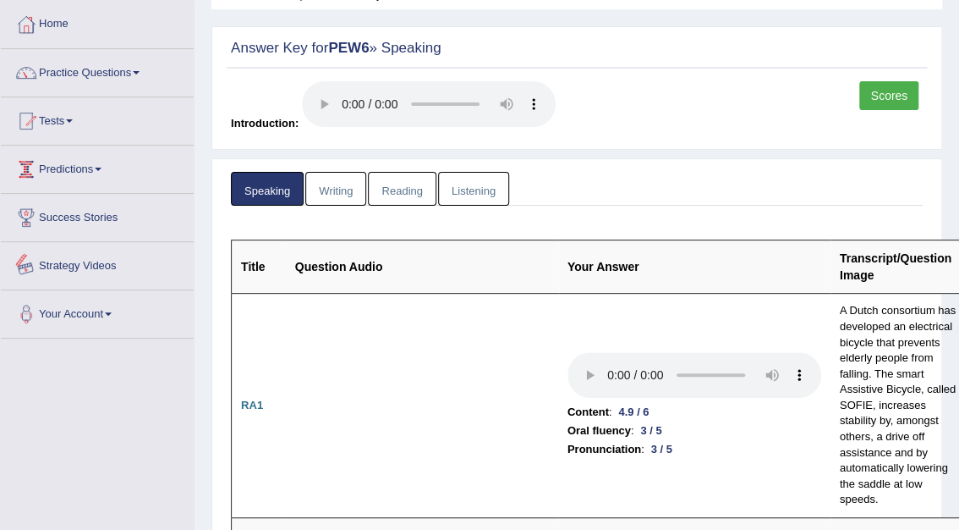
scroll to position [0, 0]
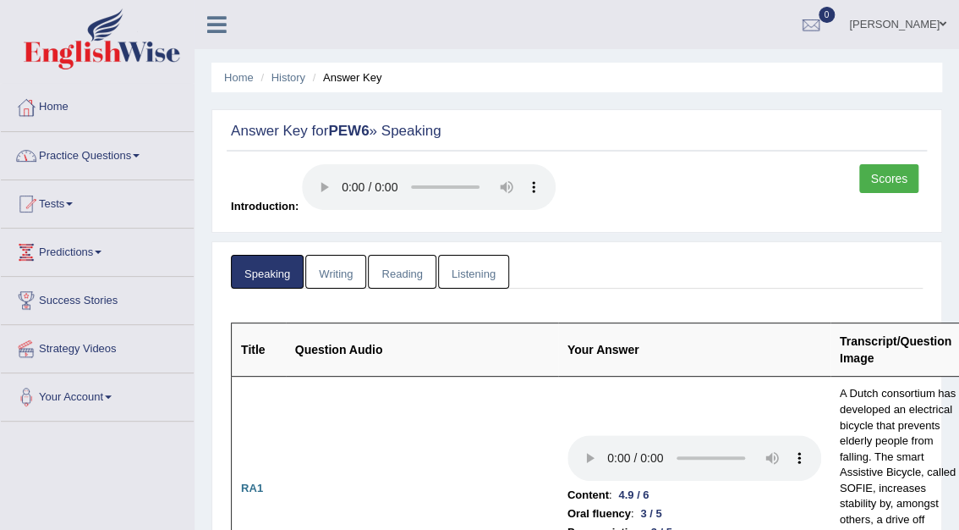
click at [102, 149] on link "Practice Questions" at bounding box center [97, 153] width 193 height 42
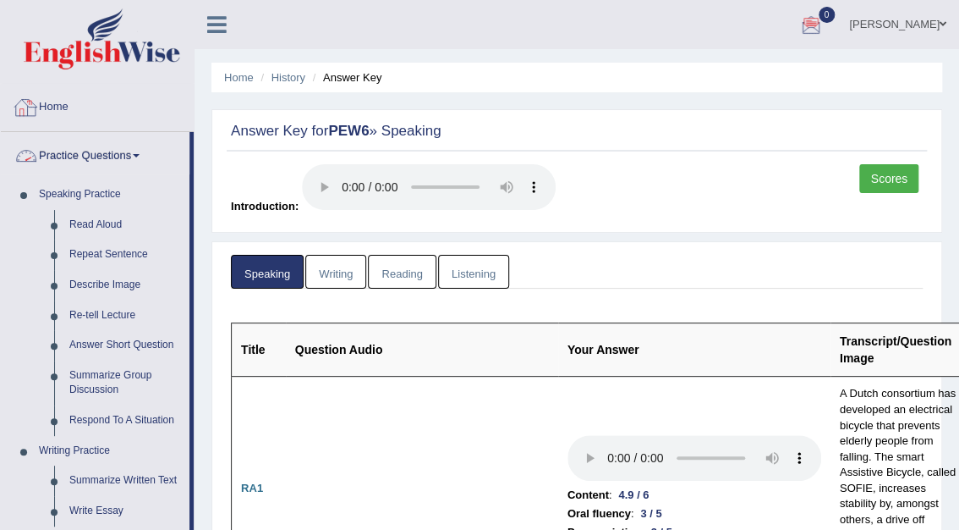
click at [58, 107] on link "Home" at bounding box center [97, 105] width 193 height 42
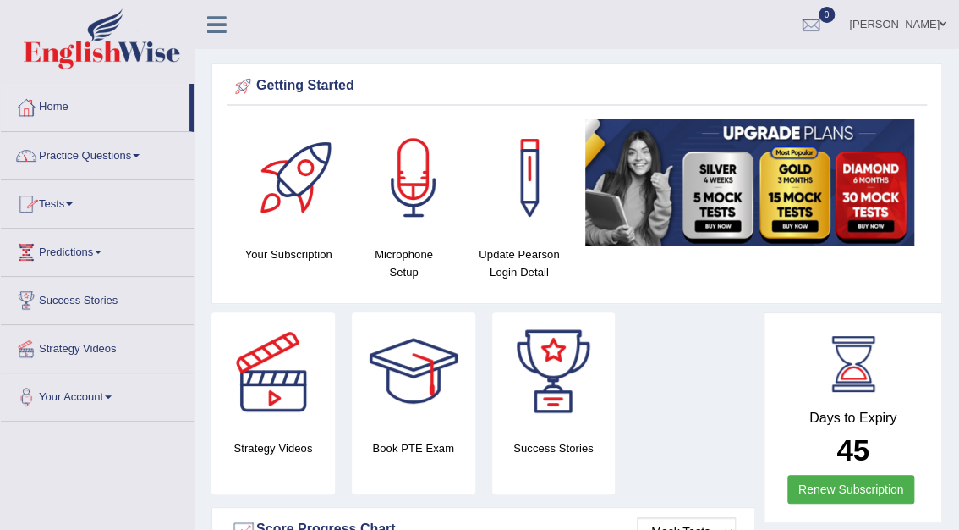
click at [89, 156] on link "Practice Questions" at bounding box center [97, 153] width 193 height 42
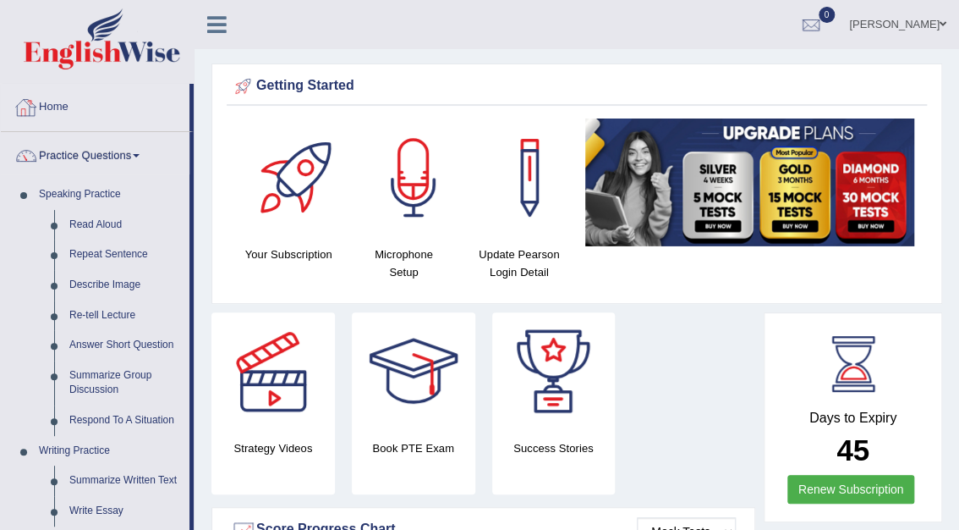
click at [58, 108] on link "Home" at bounding box center [95, 105] width 189 height 42
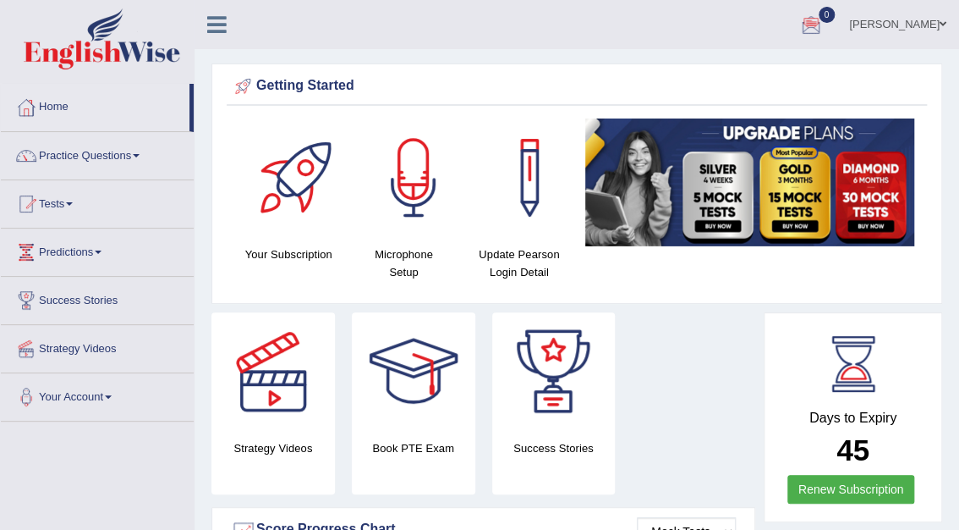
click at [887, 25] on link "[PERSON_NAME]" at bounding box center [898, 22] width 123 height 44
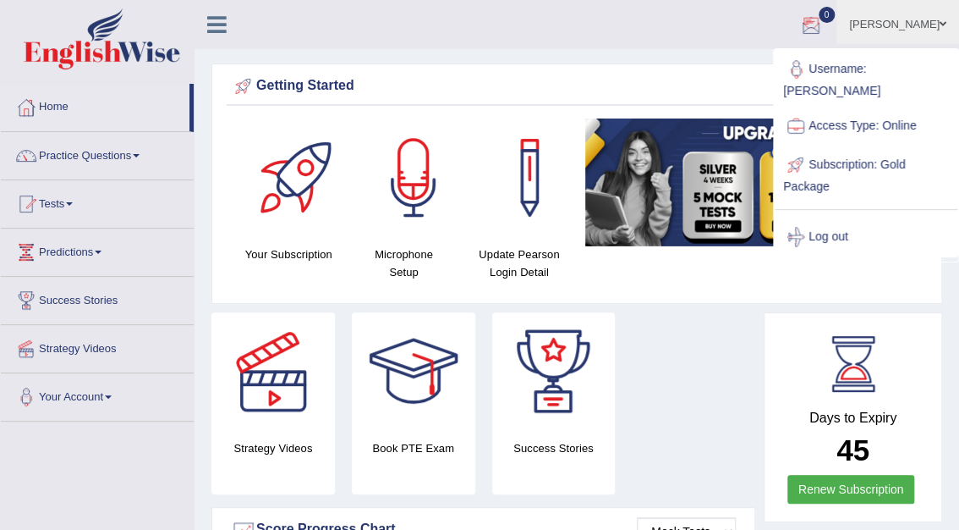
click at [755, 46] on ul "[PERSON_NAME] Toggle navigation Username: [PERSON_NAME] Access Type: Online Sub…" at bounding box center [691, 24] width 535 height 48
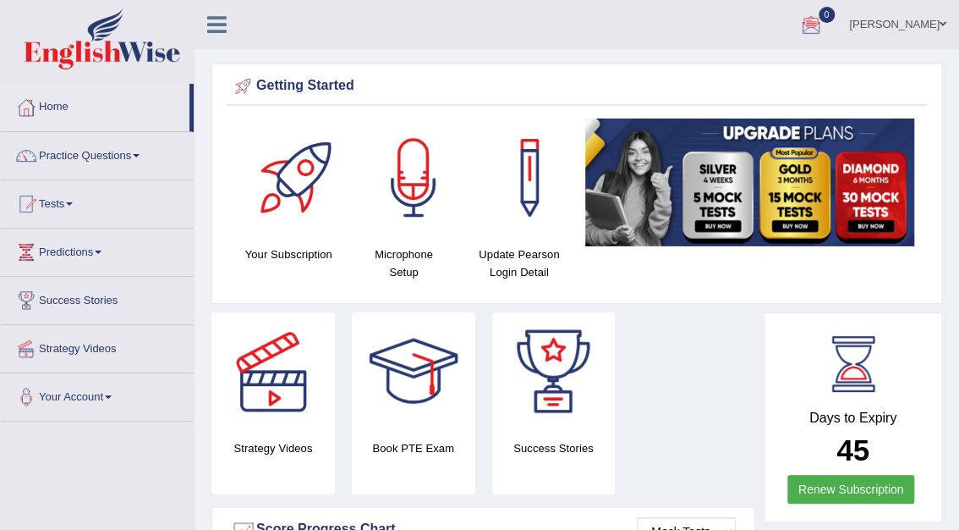
click at [281, 16] on div "[PERSON_NAME] Toggle navigation Username: [PERSON_NAME] Access Type: Online Sub…" at bounding box center [577, 24] width 765 height 49
click at [139, 152] on link "Practice Questions" at bounding box center [97, 153] width 193 height 42
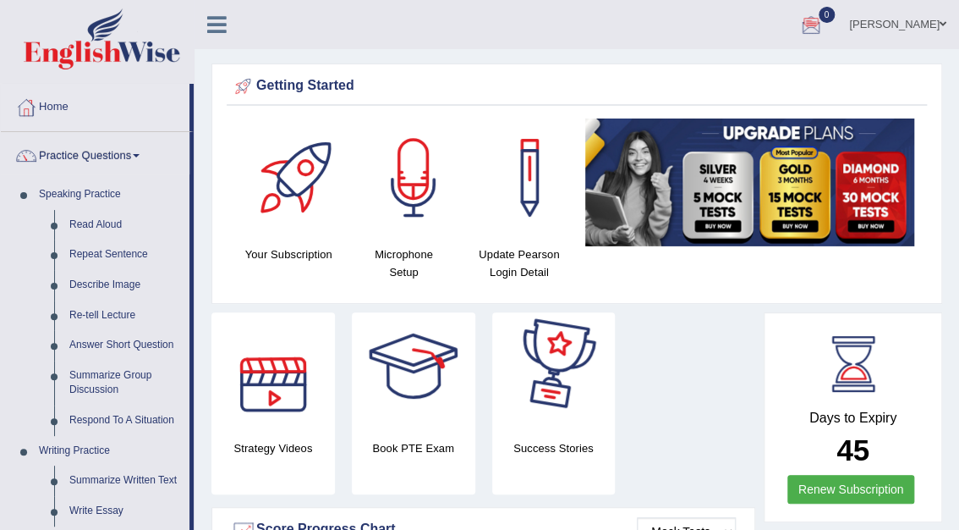
click at [689, 401] on div "Strategy Videos Book PTE Exam Success Stories" at bounding box center [483, 409] width 561 height 195
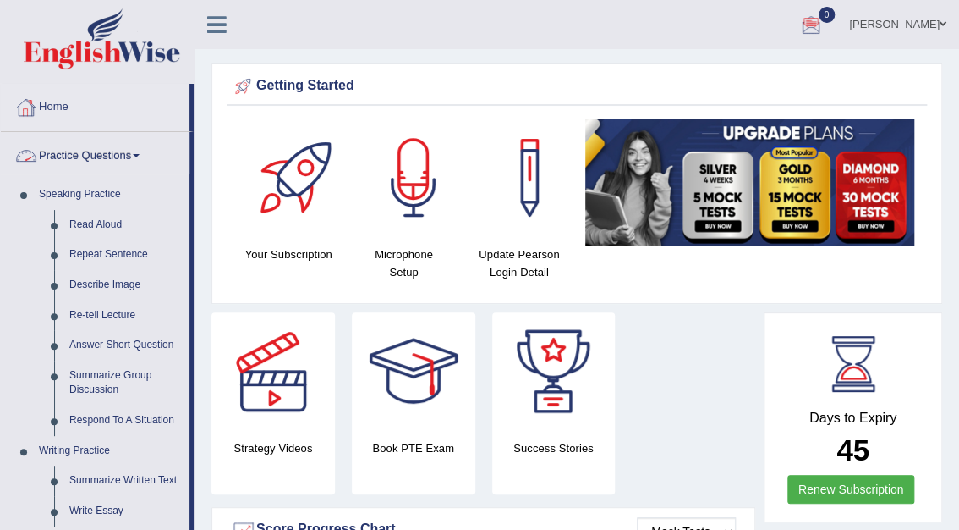
click at [104, 154] on link "Practice Questions" at bounding box center [95, 153] width 189 height 42
